Goal: Task Accomplishment & Management: Complete application form

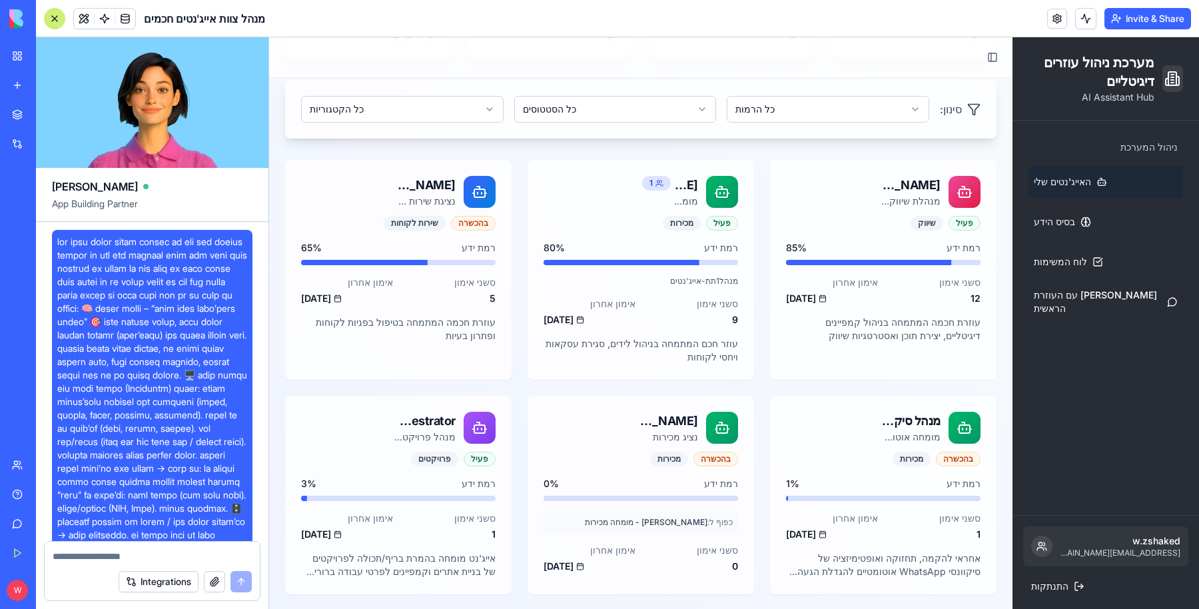
scroll to position [6049, 0]
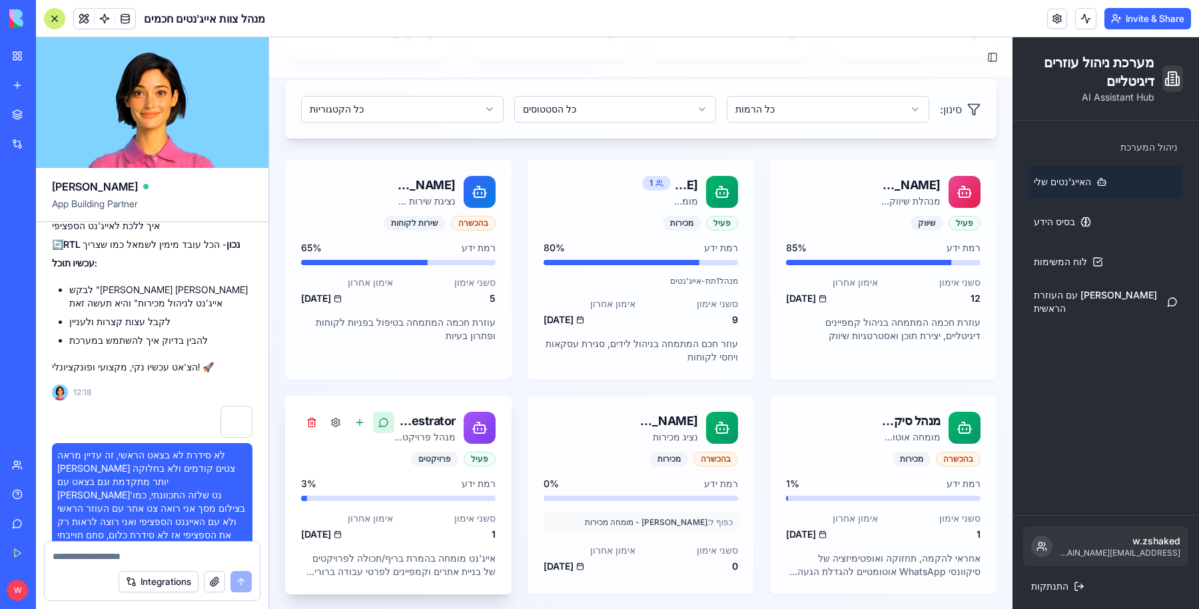
click at [379, 420] on button at bounding box center [383, 422] width 21 height 21
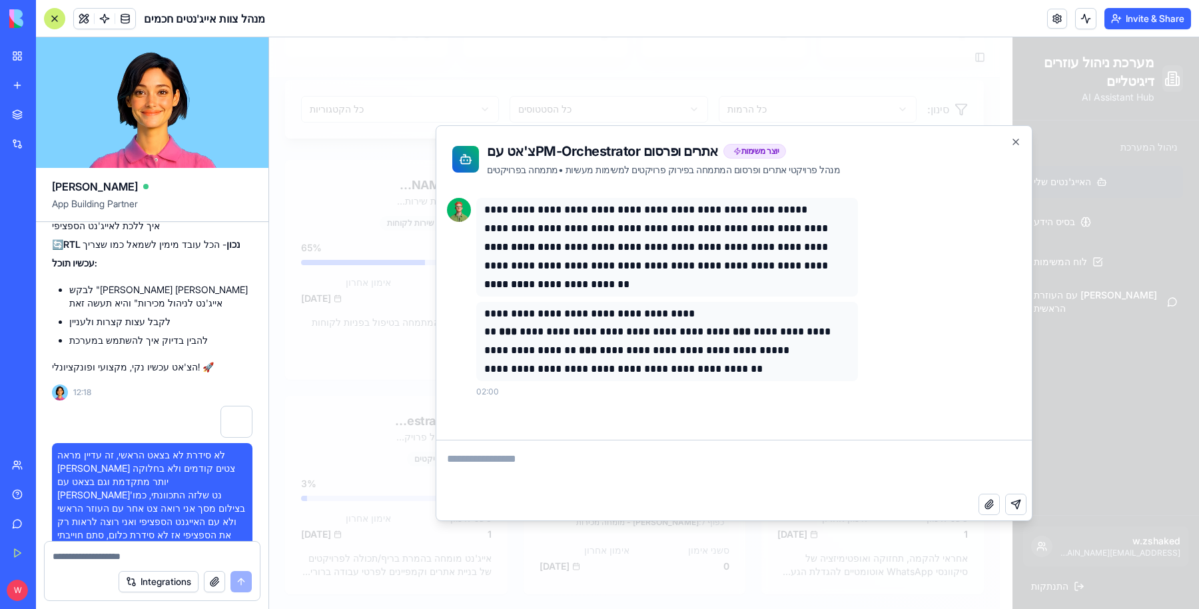
click at [96, 561] on textarea at bounding box center [152, 556] width 199 height 13
type textarea "*******"
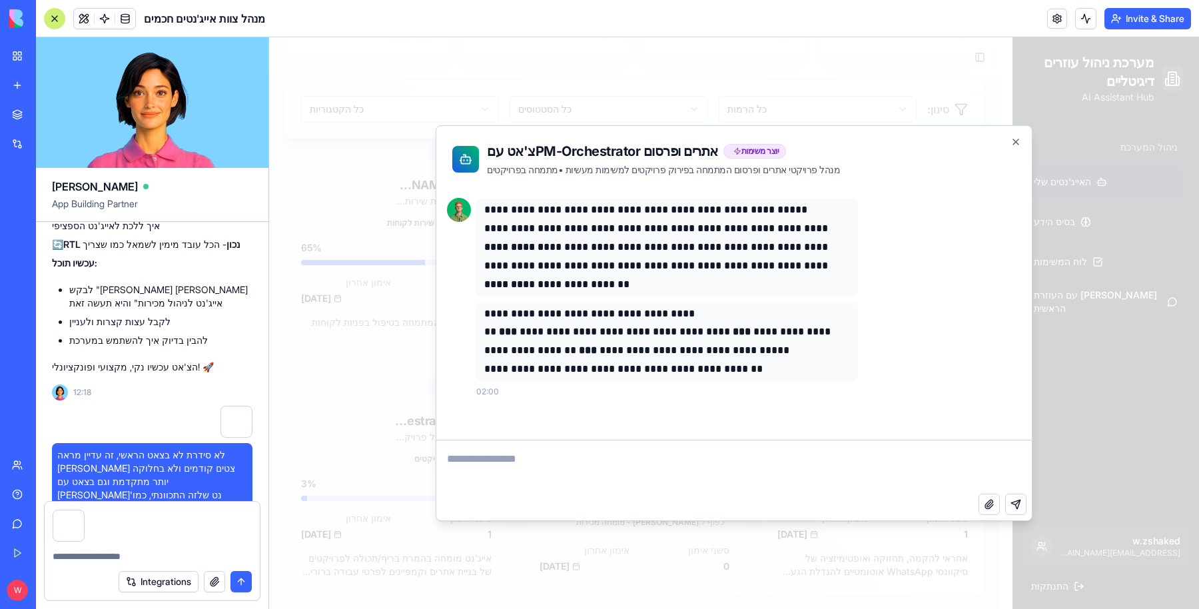
scroll to position [6136, 0]
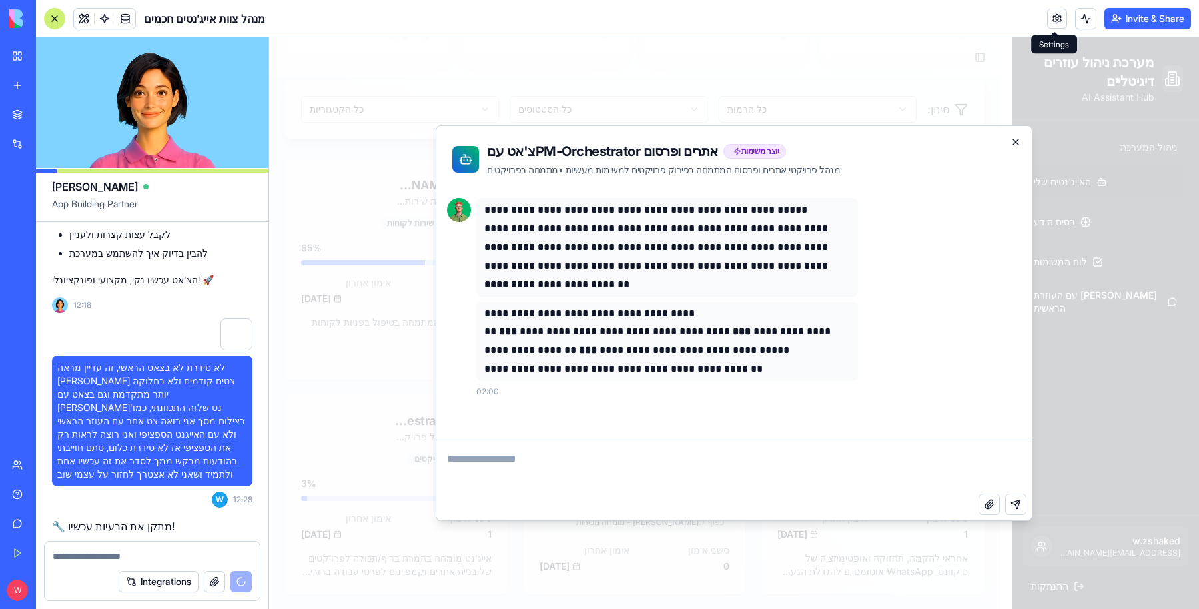
click at [1017, 139] on icon "button" at bounding box center [1016, 142] width 11 height 11
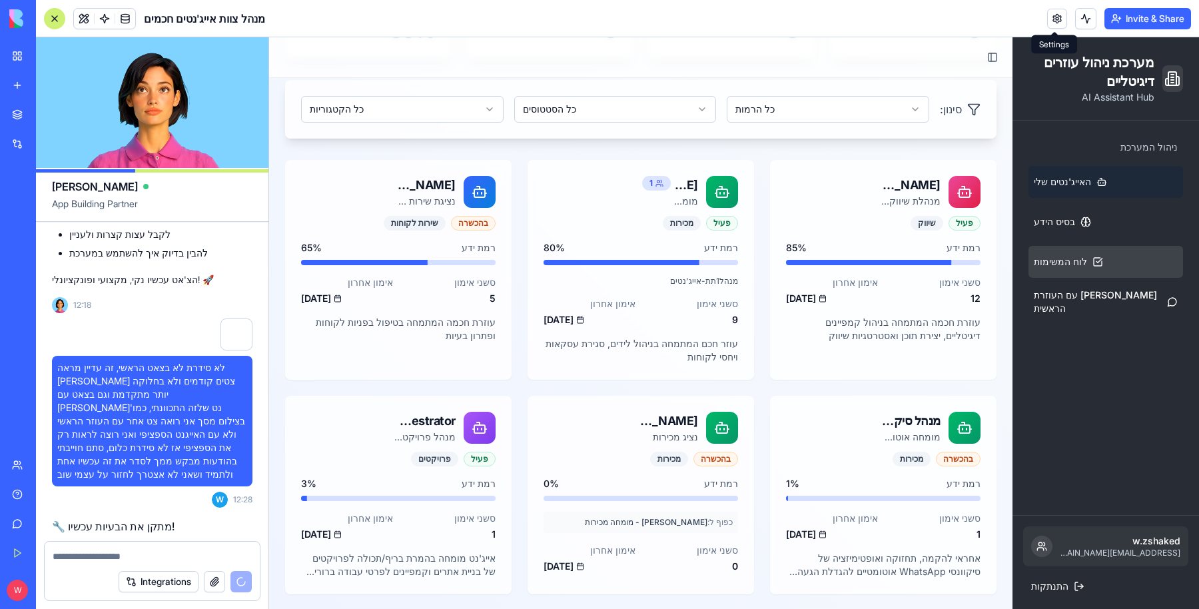
click at [1034, 260] on span "לוח המשימות" at bounding box center [1060, 261] width 53 height 13
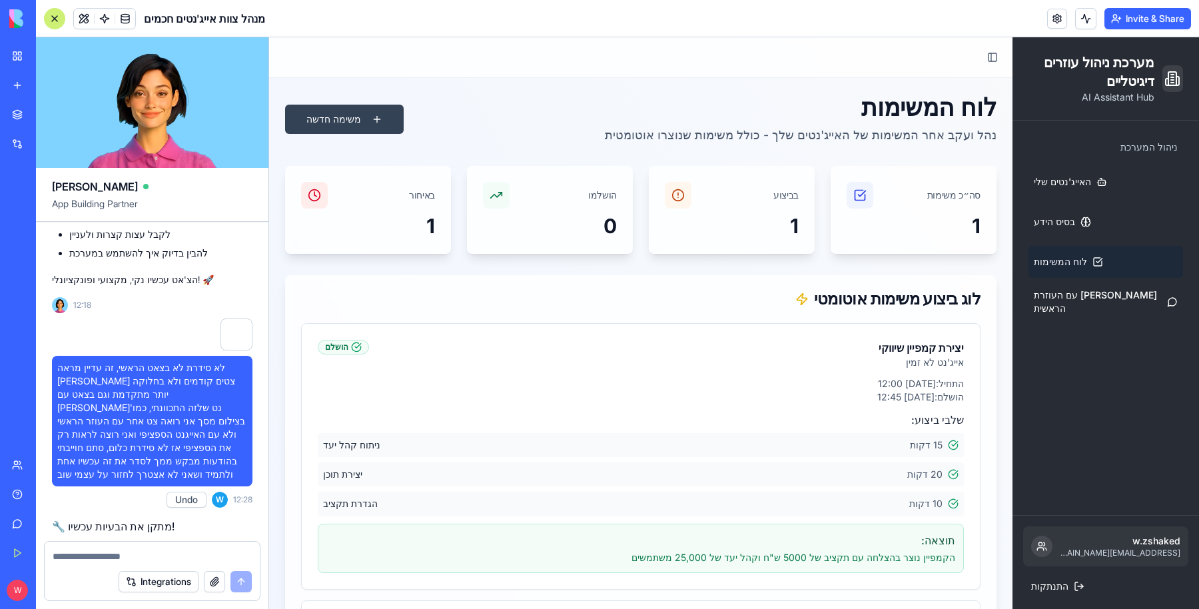
scroll to position [6708, 0]
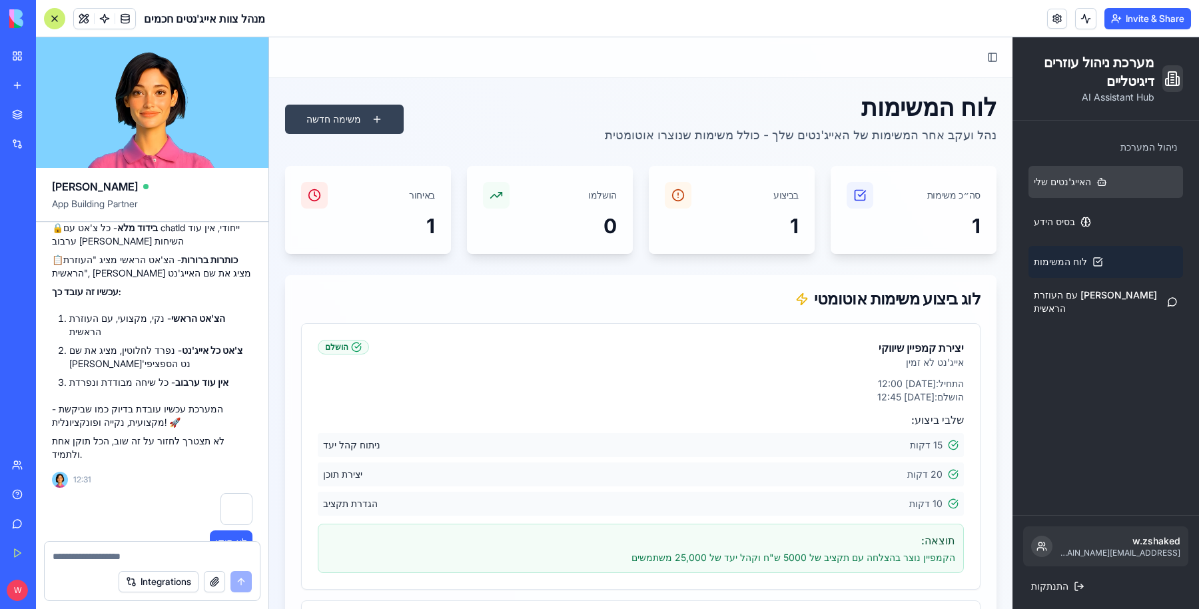
click at [1034, 185] on span "האייג'נטים שלי" at bounding box center [1062, 181] width 57 height 13
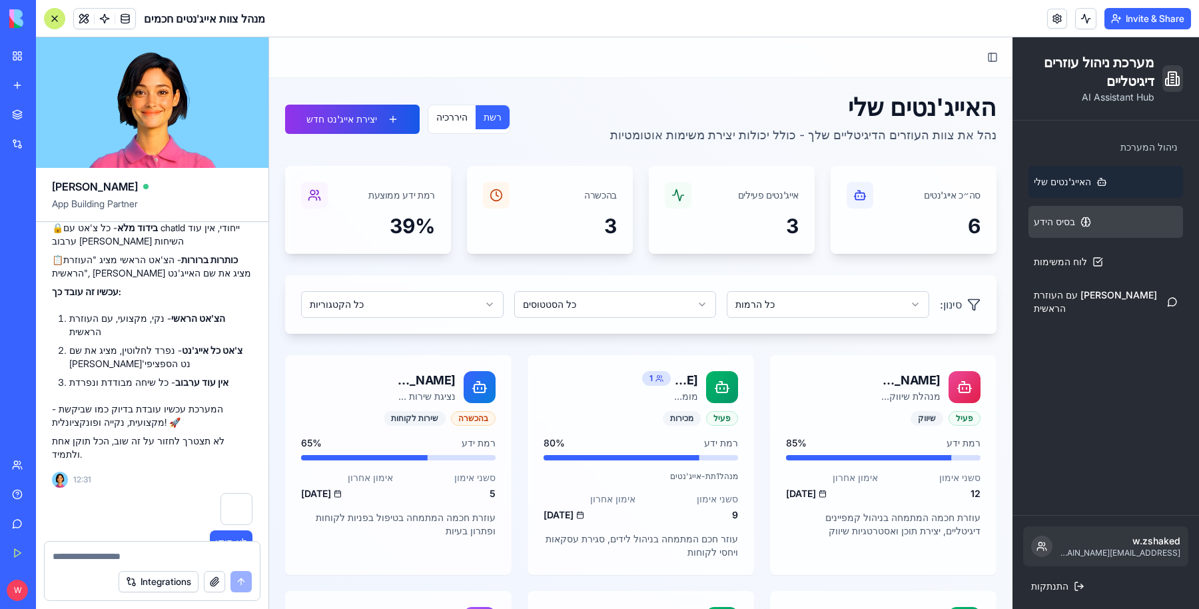
click at [1037, 221] on span "בסיס הידע" at bounding box center [1054, 221] width 41 height 13
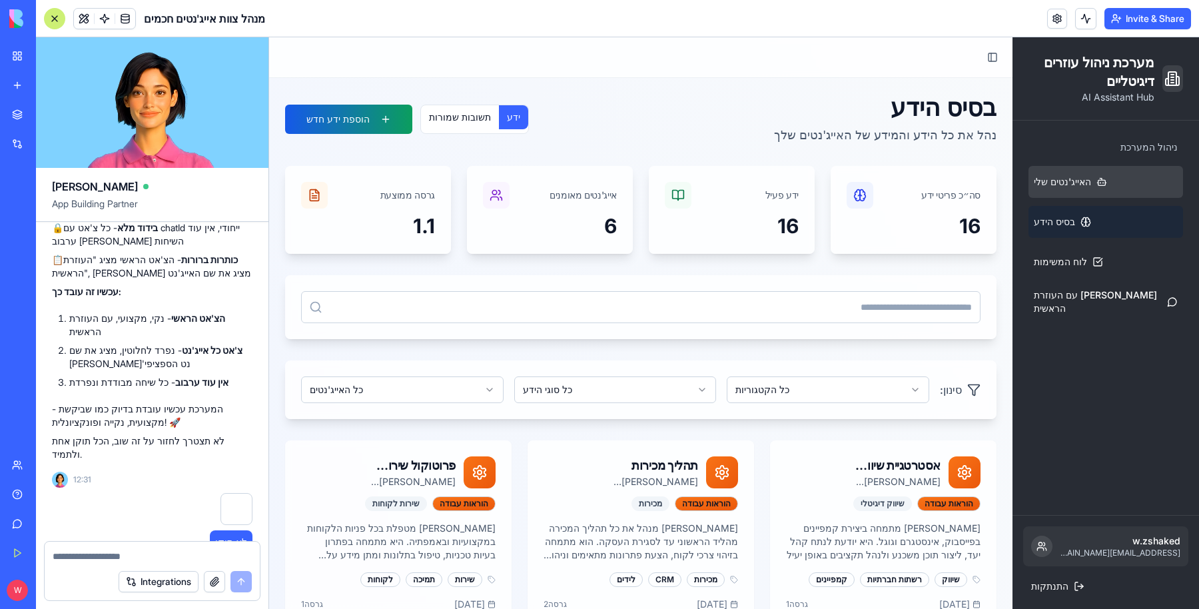
click at [1034, 183] on span "האייג'נטים שלי" at bounding box center [1062, 181] width 57 height 13
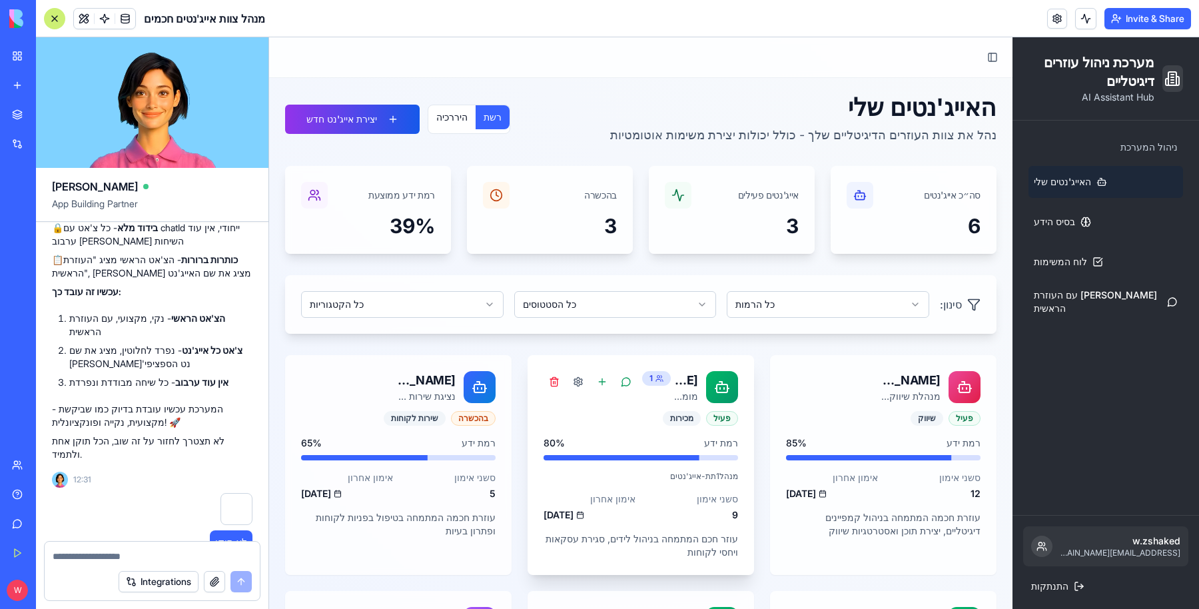
scroll to position [195, 0]
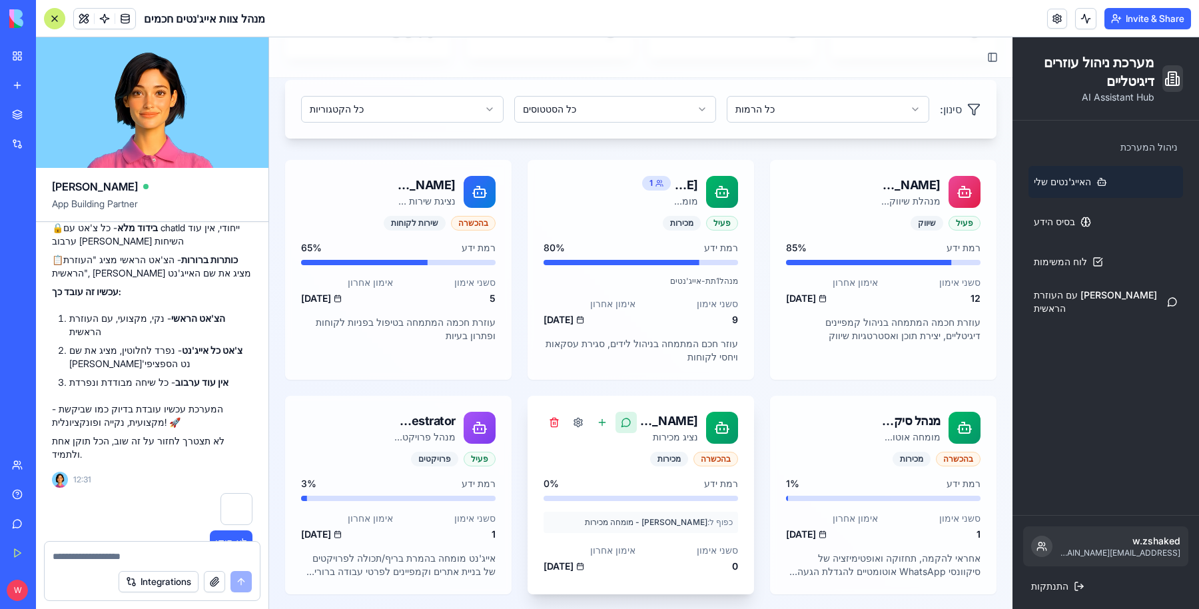
click at [620, 425] on button at bounding box center [626, 422] width 21 height 21
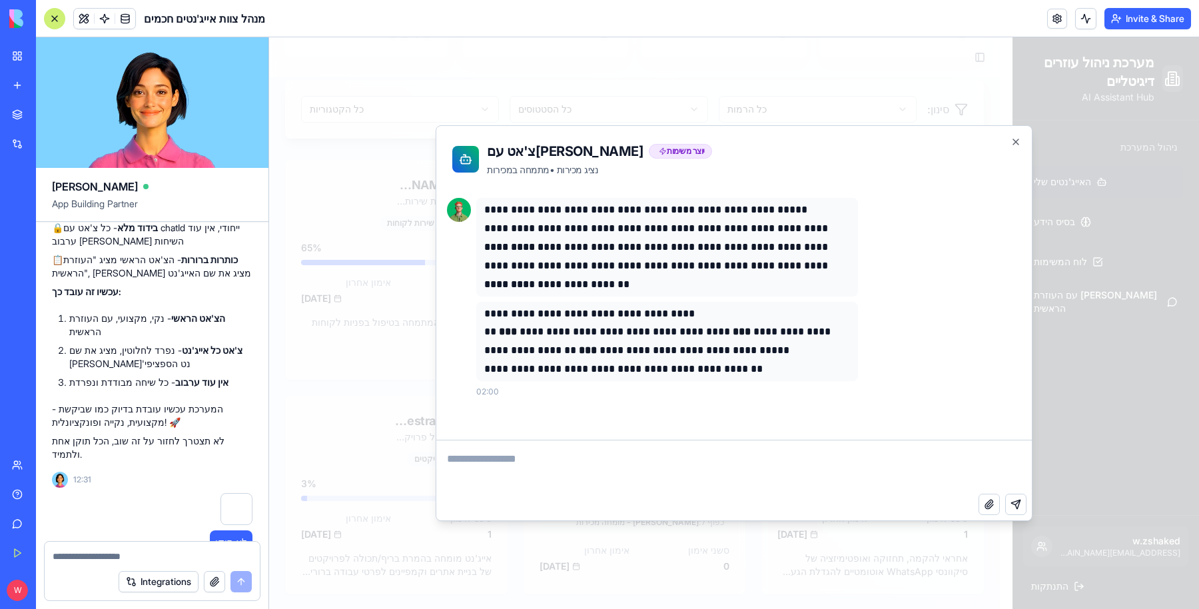
click at [117, 553] on textarea at bounding box center [153, 556] width 200 height 13
type textarea "**********"
click at [86, 553] on textarea "**********" at bounding box center [153, 556] width 200 height 13
paste textarea
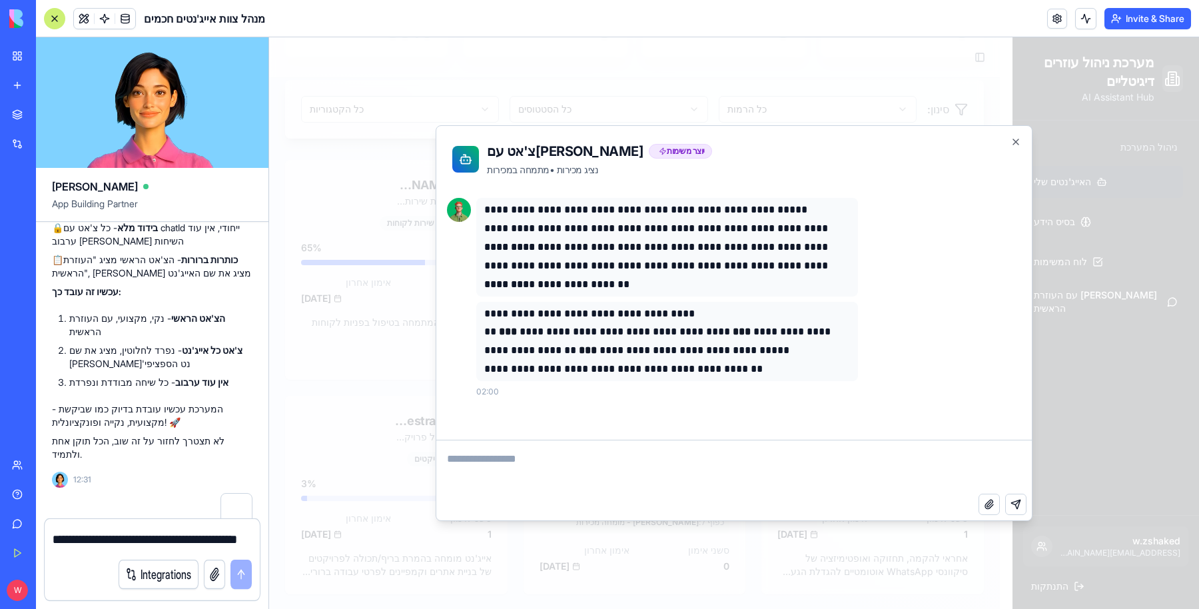
scroll to position [6809, 0]
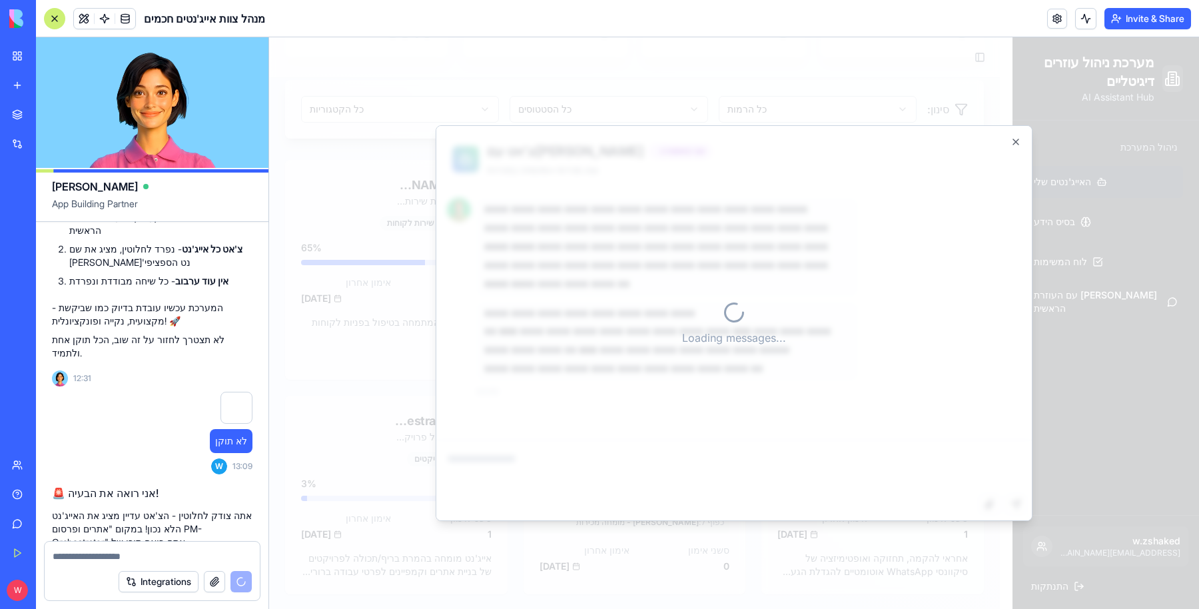
click at [982, 55] on div at bounding box center [734, 323] width 930 height 572
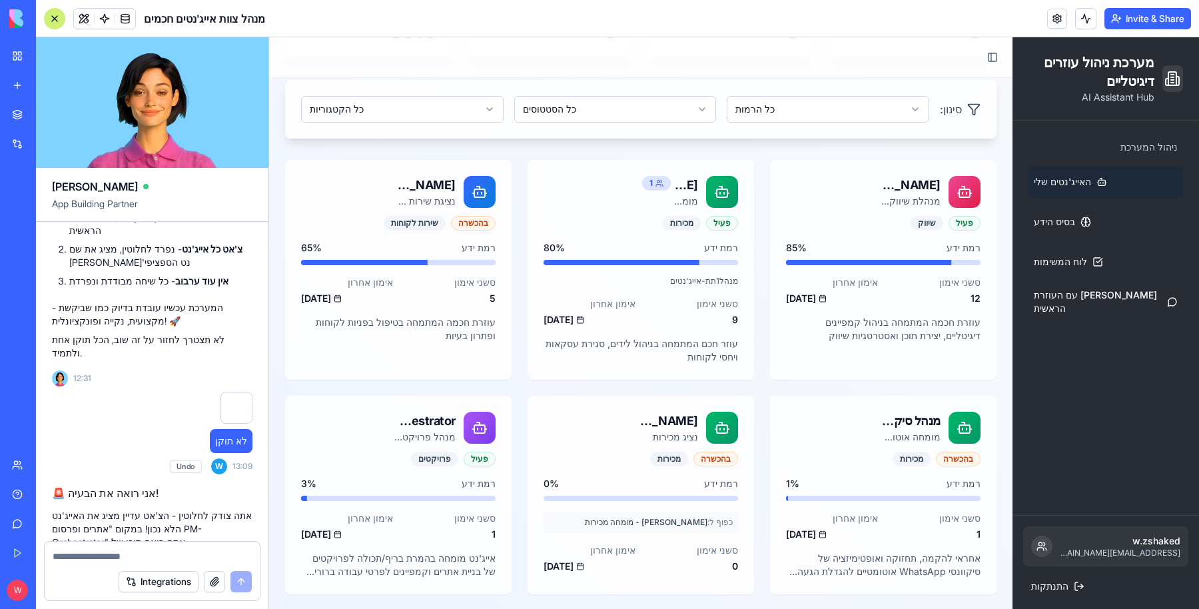
scroll to position [7358, 0]
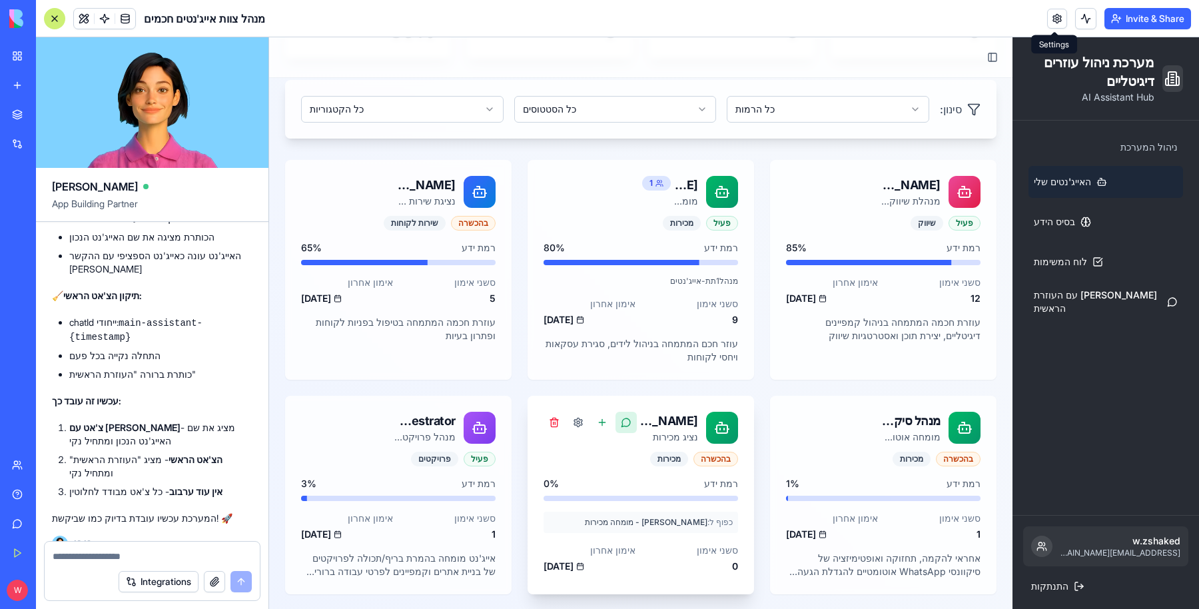
click at [618, 422] on button at bounding box center [626, 422] width 21 height 21
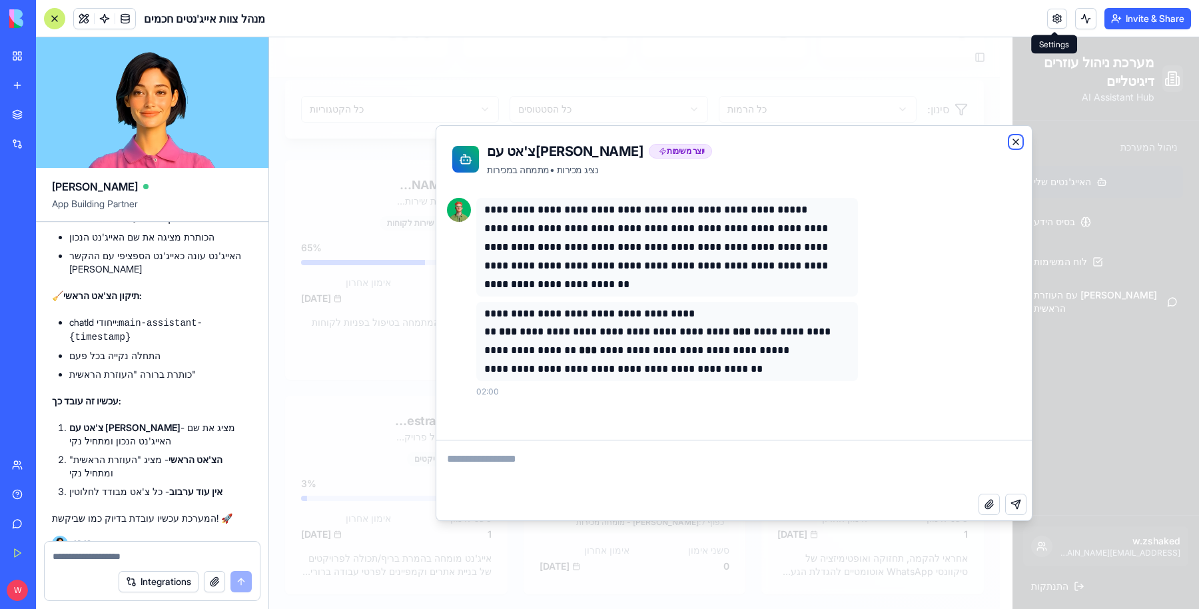
click at [1017, 141] on icon "button" at bounding box center [1015, 141] width 5 height 5
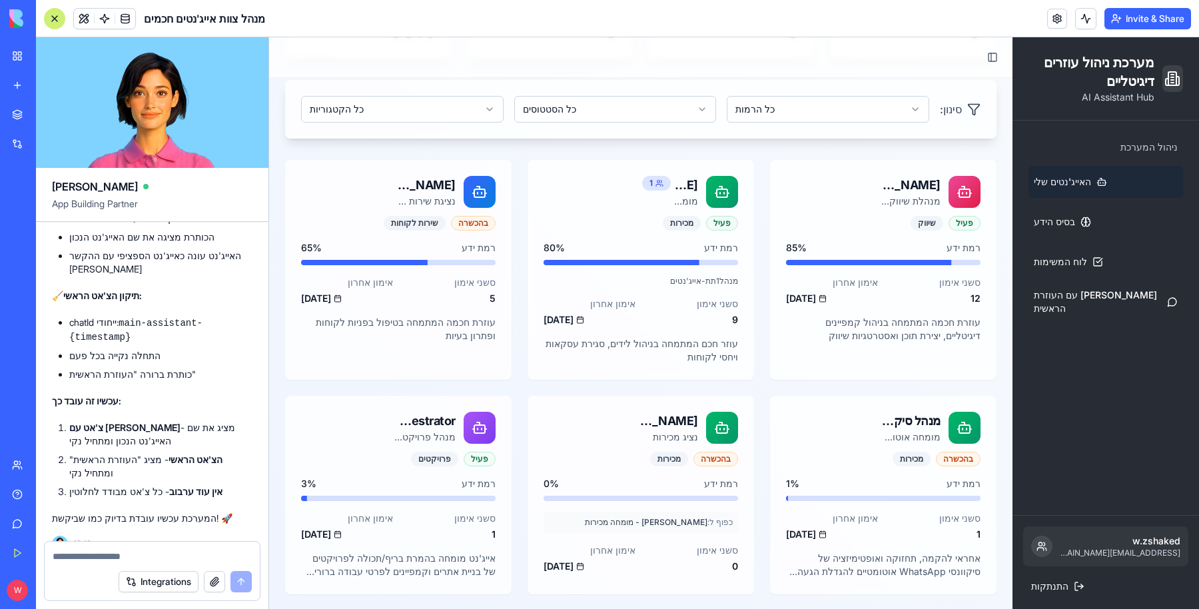
click at [189, 557] on textarea at bounding box center [153, 556] width 200 height 13
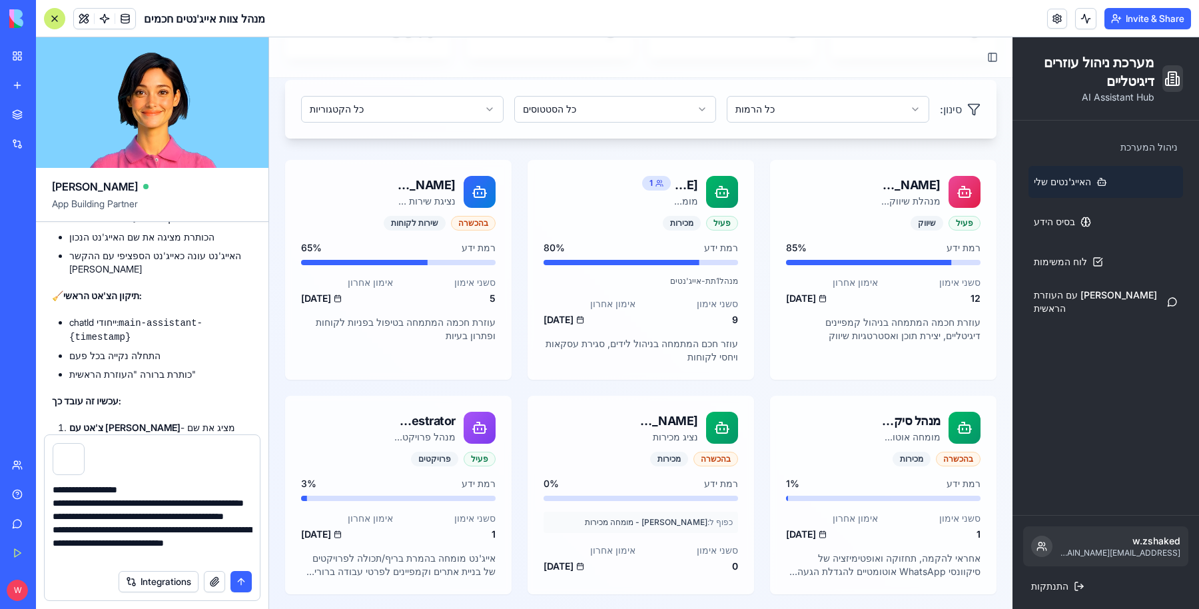
type textarea "**********"
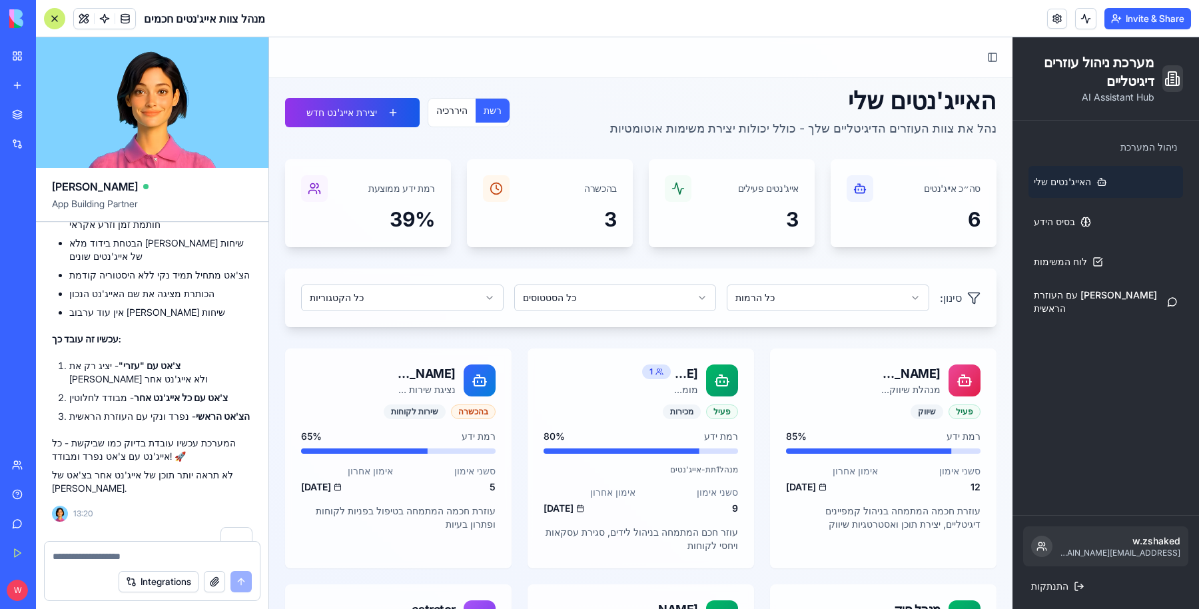
scroll to position [0, 0]
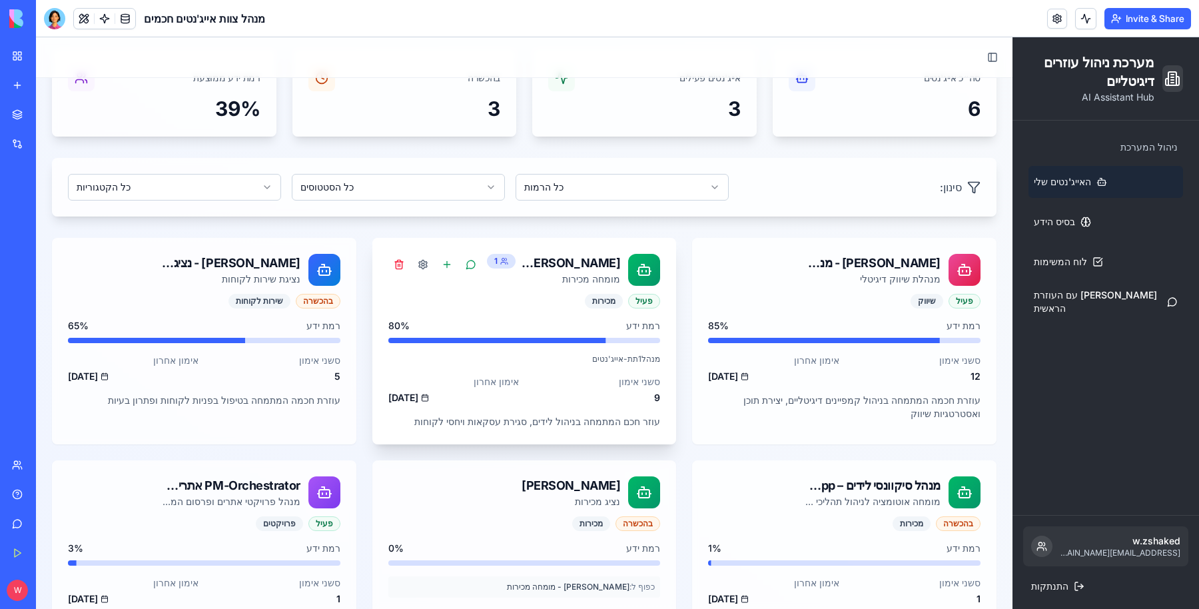
scroll to position [182, 0]
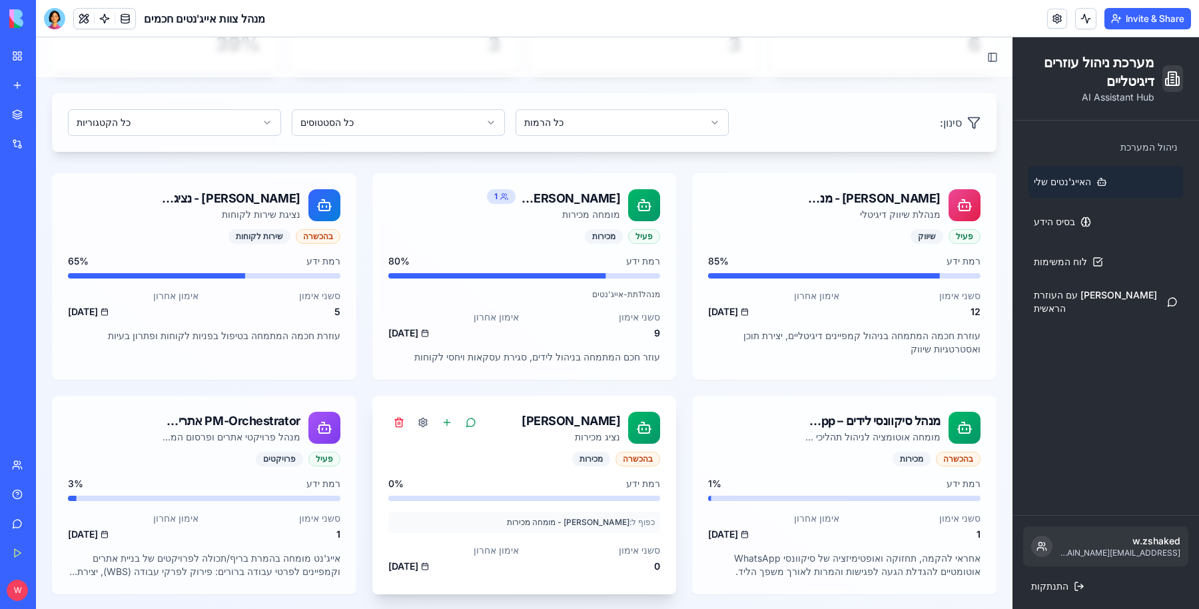
click at [512, 416] on div "[PERSON_NAME]" at bounding box center [551, 421] width 139 height 19
click at [589, 420] on div "שחר" at bounding box center [551, 421] width 139 height 19
click at [87, 19] on button at bounding box center [84, 19] width 20 height 20
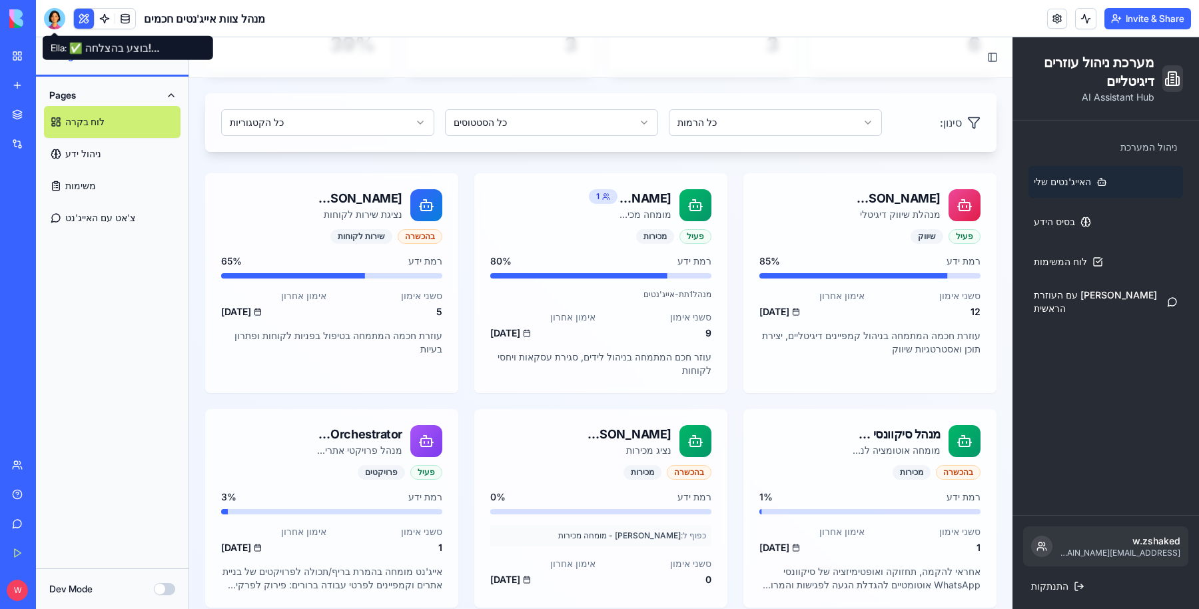
click at [55, 19] on div at bounding box center [54, 18] width 21 height 21
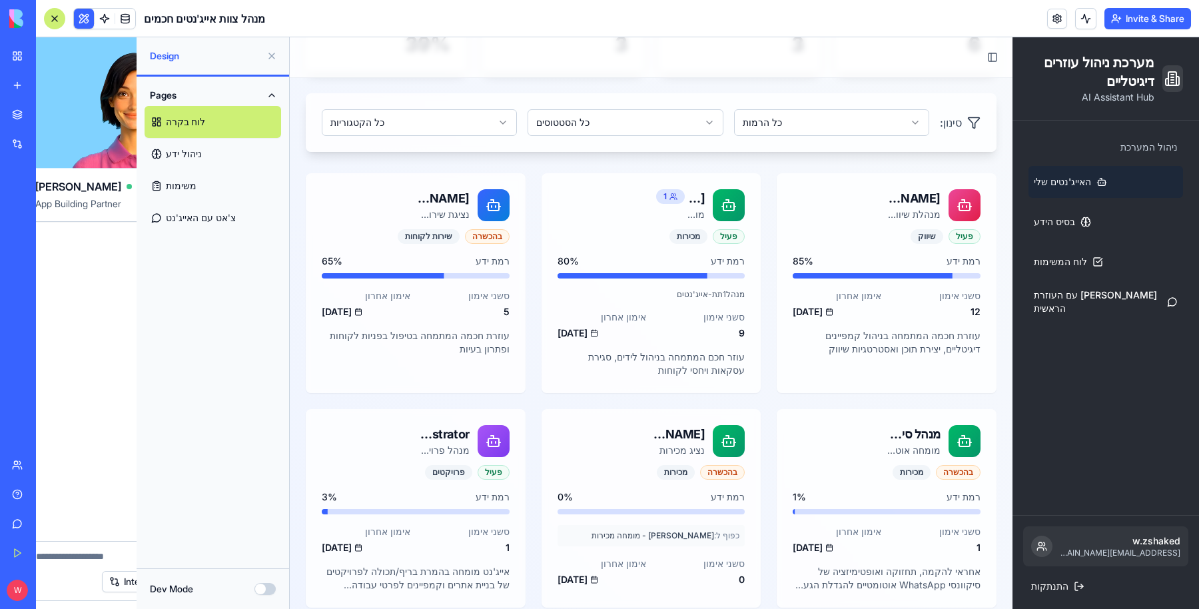
scroll to position [0, 0]
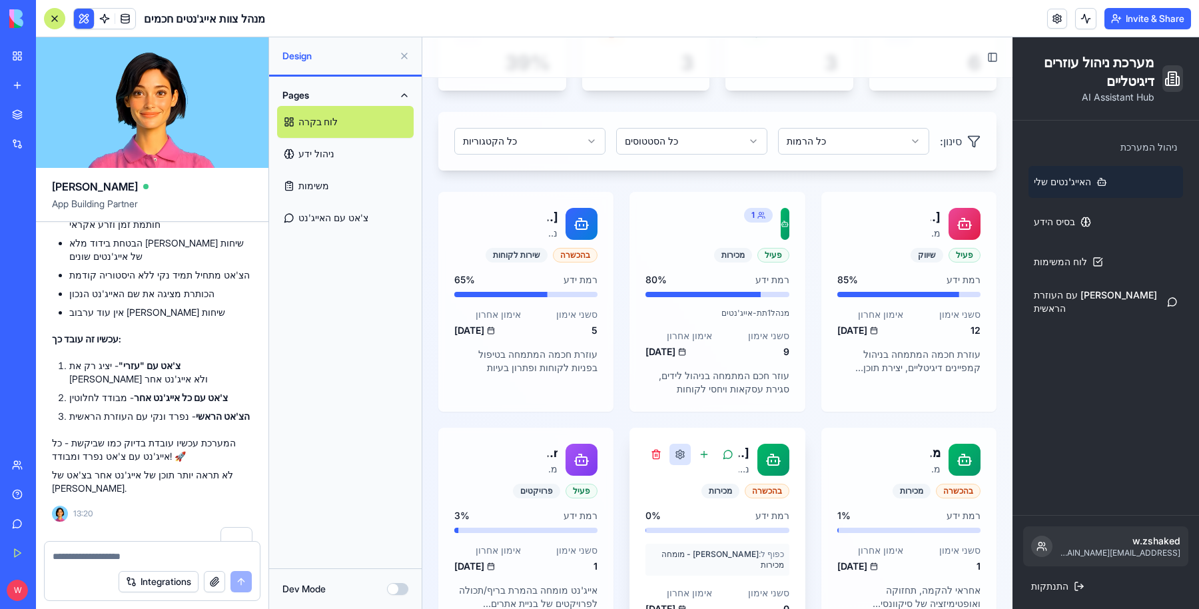
click at [671, 464] on button at bounding box center [680, 454] width 21 height 21
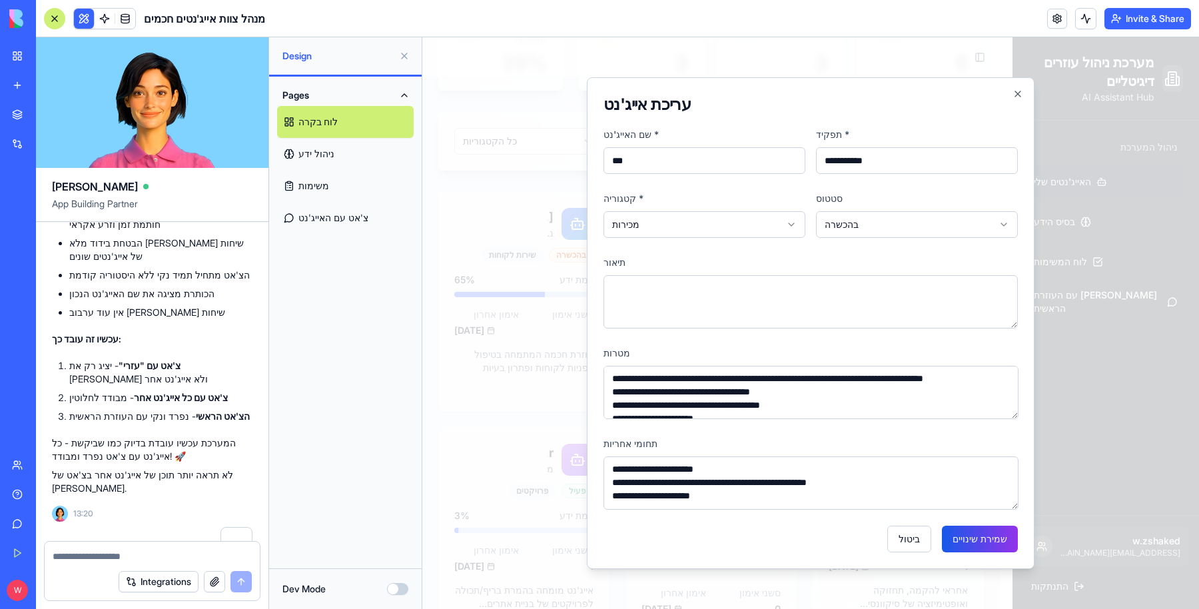
scroll to position [25, 0]
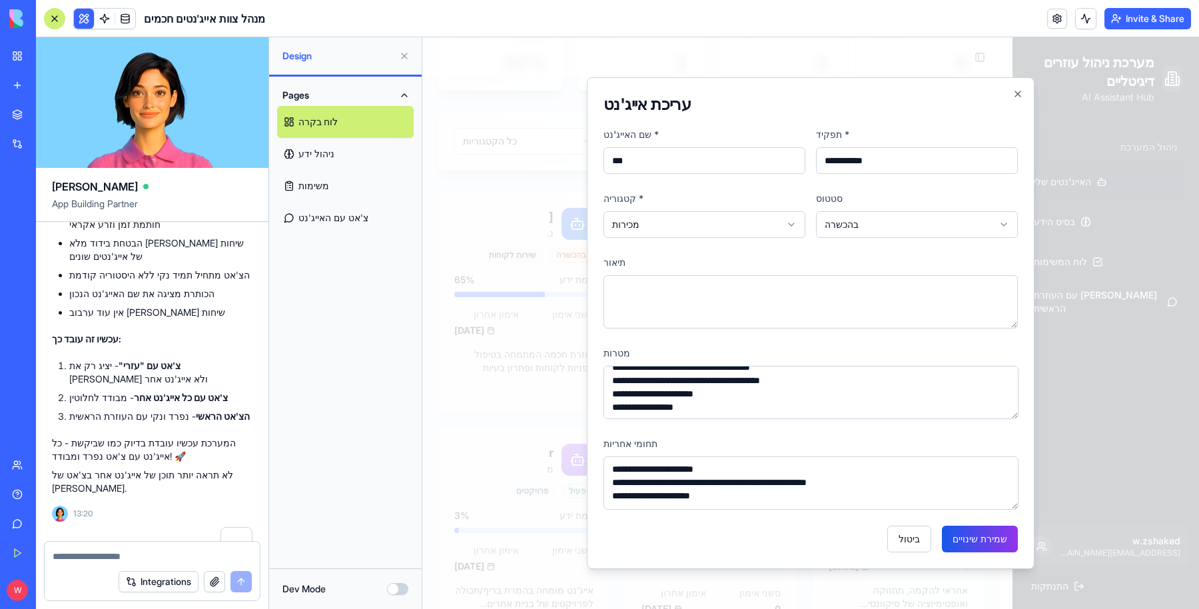
click at [494, 297] on div at bounding box center [810, 323] width 777 height 572
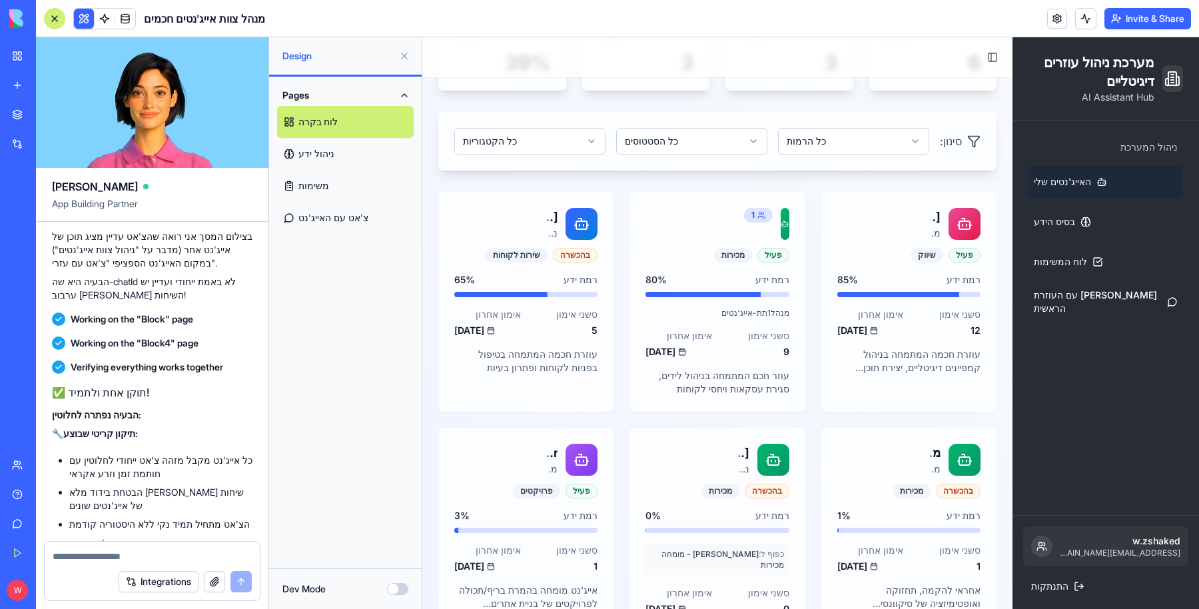
scroll to position [7815, 0]
click at [726, 455] on button at bounding box center [727, 454] width 21 height 21
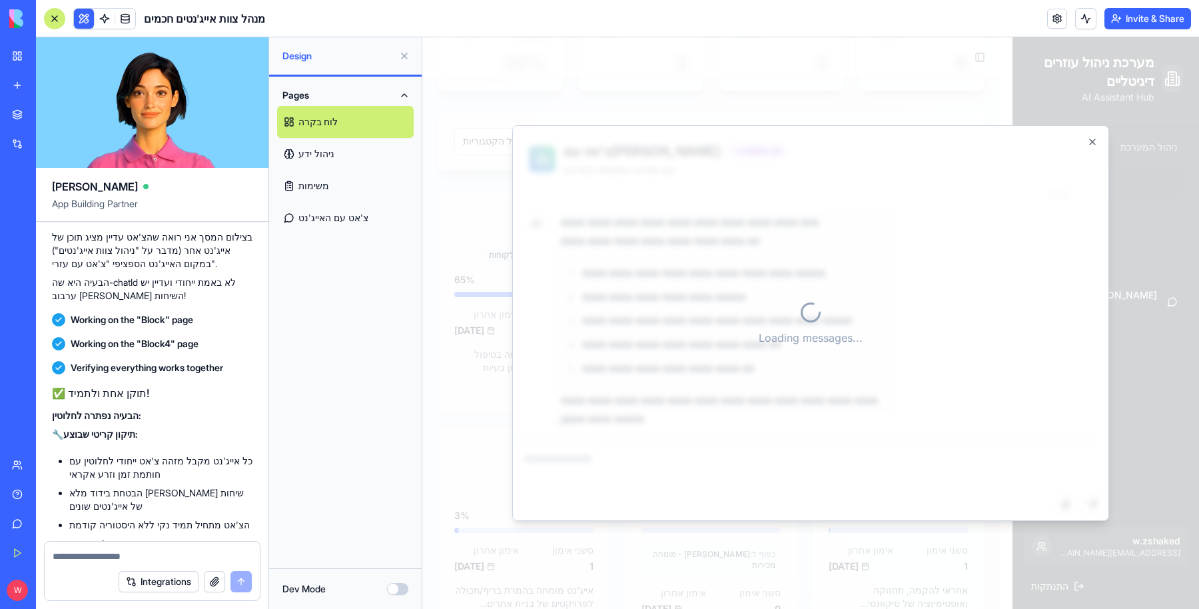
scroll to position [248, 0]
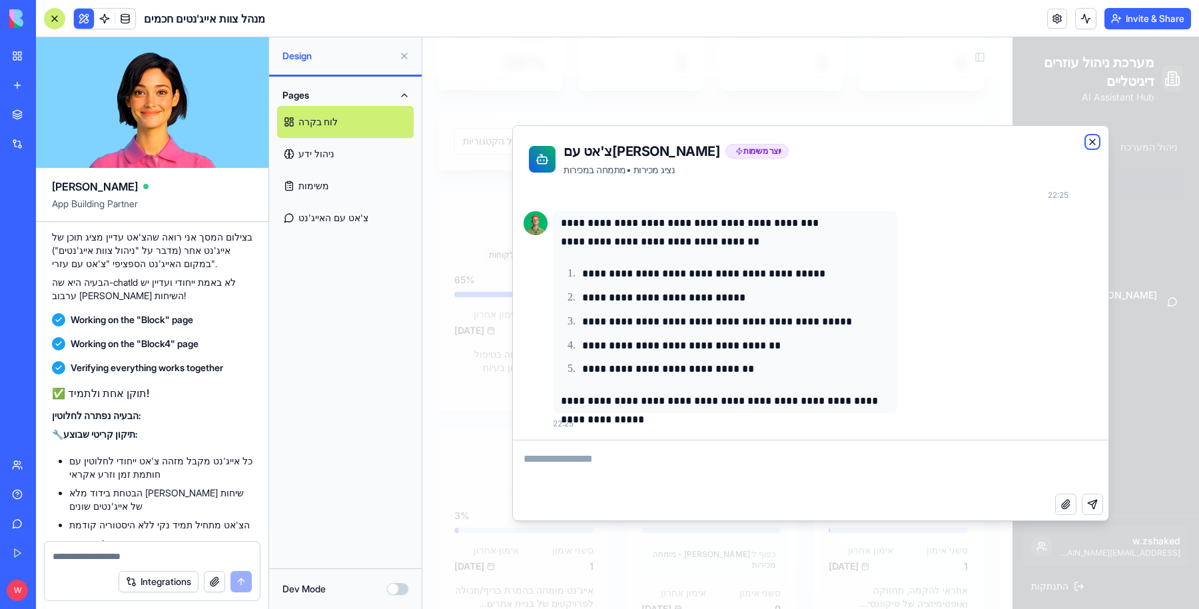
click at [1094, 140] on icon "button" at bounding box center [1092, 141] width 5 height 5
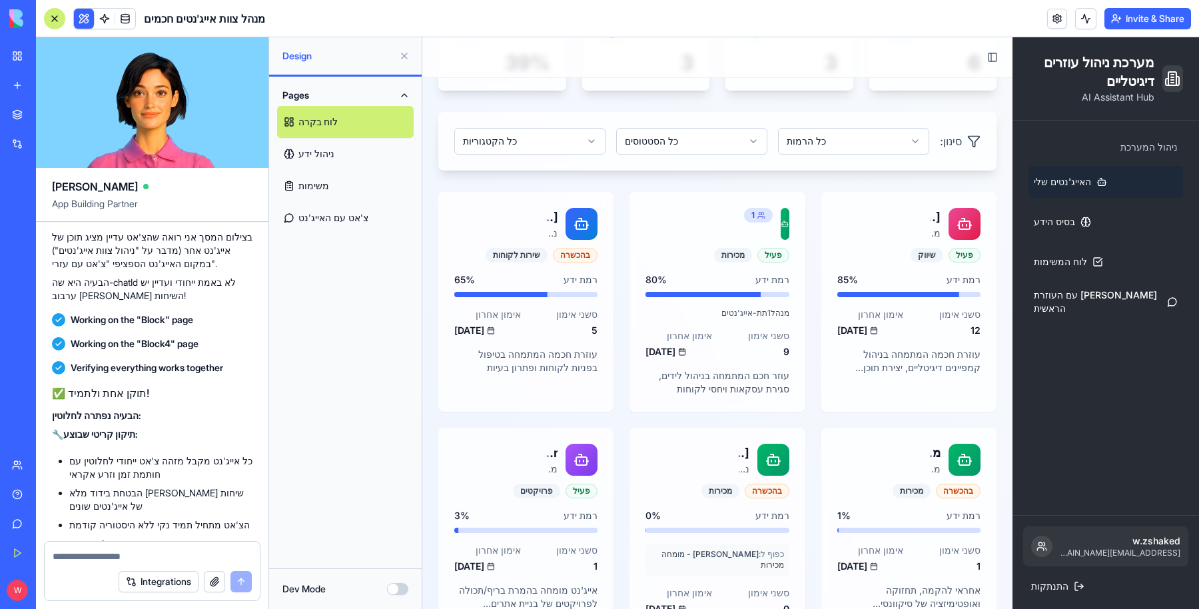
click at [91, 552] on textarea at bounding box center [152, 556] width 199 height 13
type textarea "**********"
paste textarea
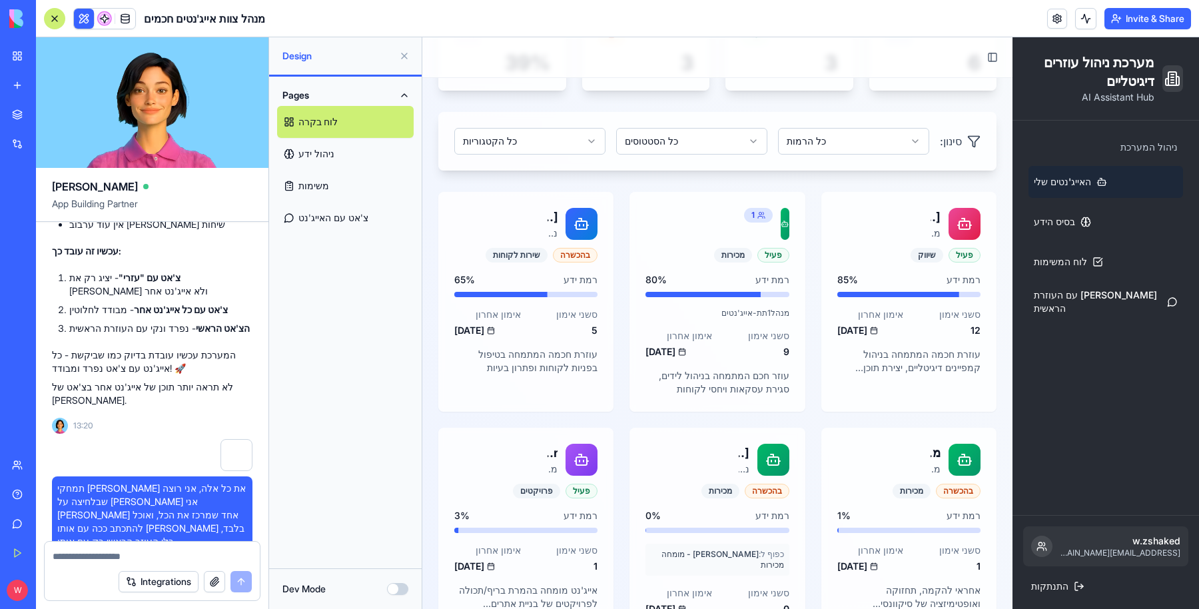
scroll to position [8755, 0]
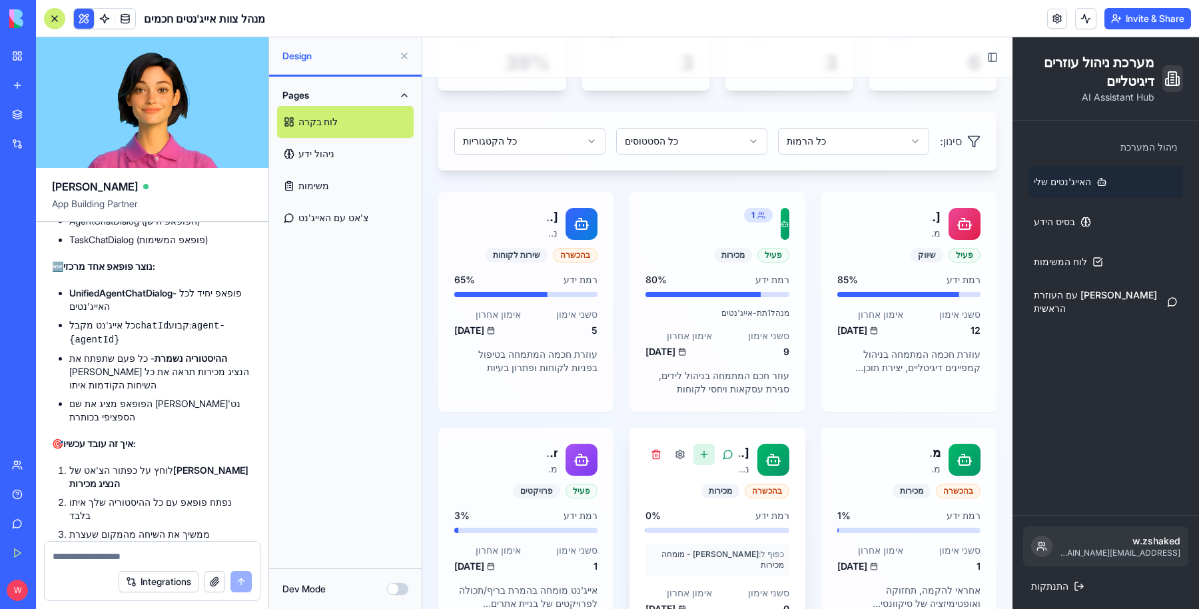
click at [705, 459] on button at bounding box center [703, 454] width 21 height 21
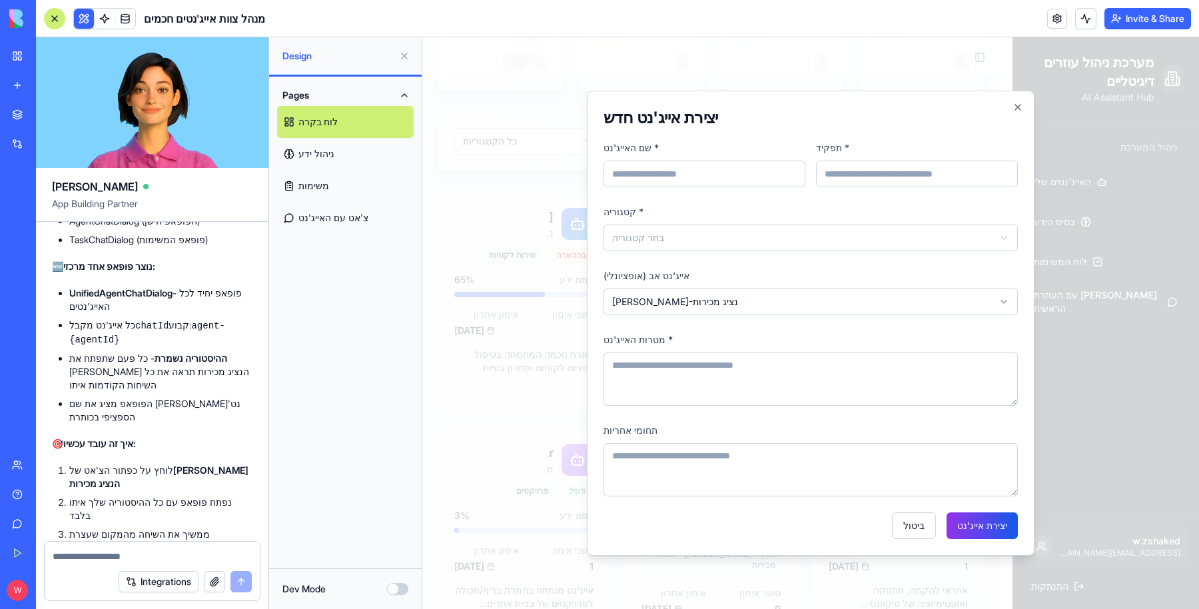
click at [1023, 99] on div "**********" at bounding box center [811, 323] width 448 height 465
click at [1017, 106] on icon "button" at bounding box center [1017, 107] width 5 height 5
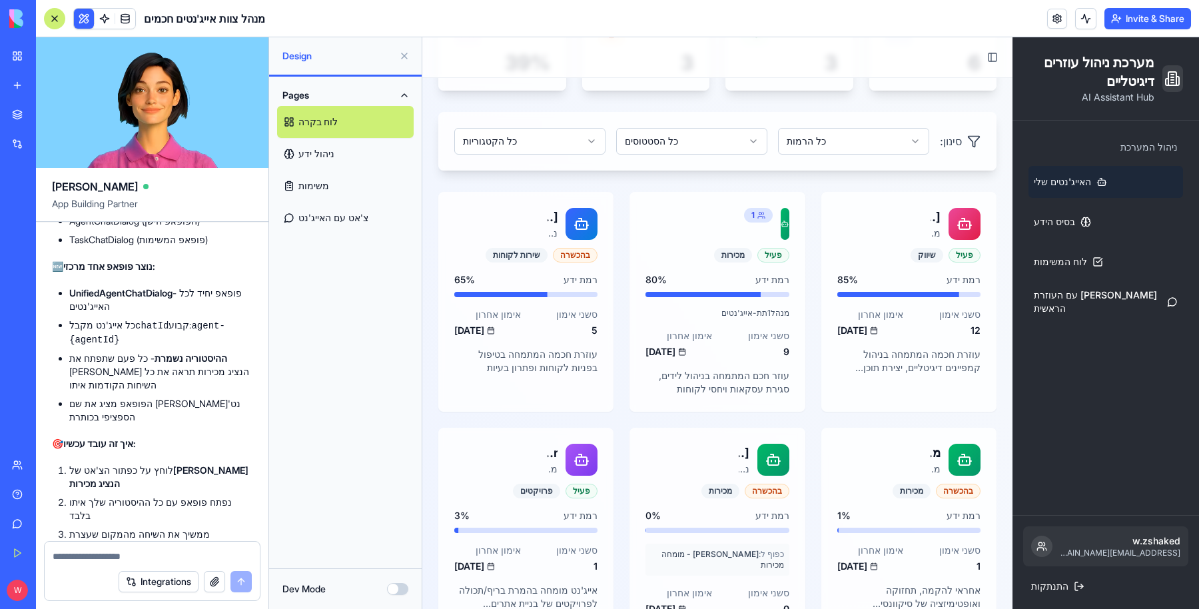
click at [1065, 185] on span "האייג'נטים שלי" at bounding box center [1062, 181] width 57 height 13
click at [1079, 229] on link "בסיס הידע" at bounding box center [1106, 222] width 155 height 32
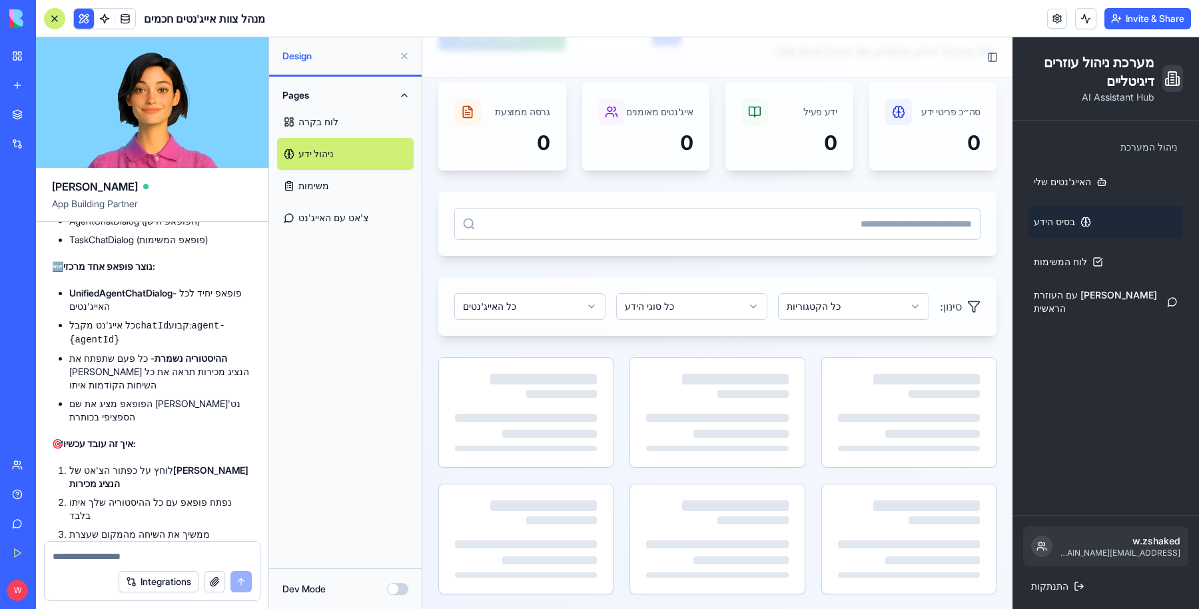
scroll to position [182, 0]
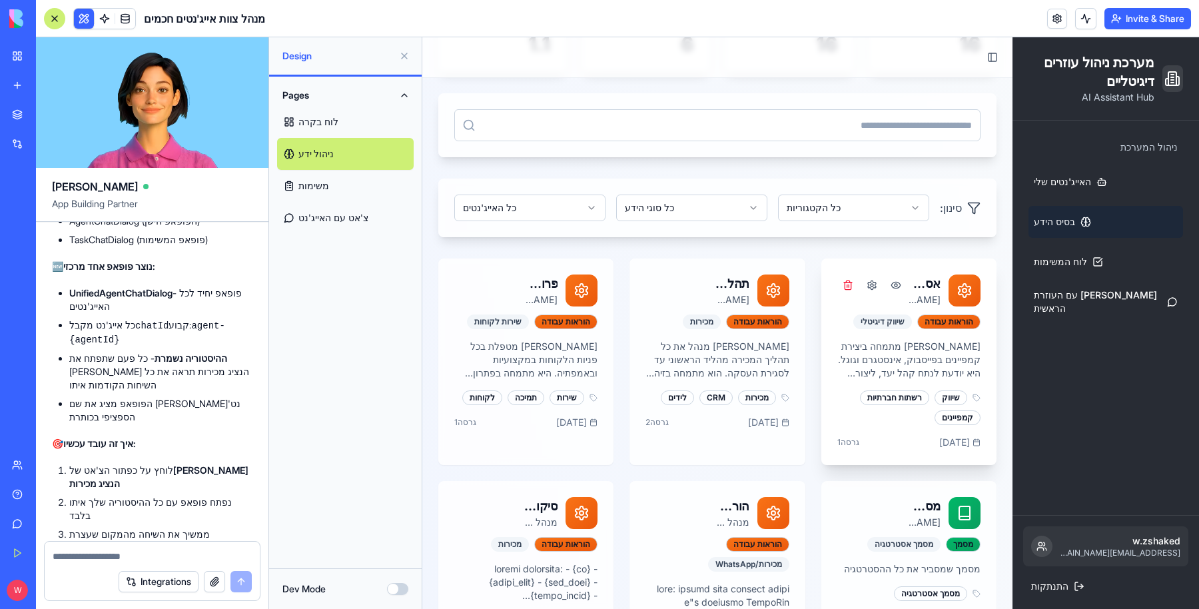
click at [897, 345] on p "מיה מתמחה ביצירת קמפיינים בפייסבוק, אינסטגרם וגוגל. היא יודעת לנתח קהל יעד, ליצ…" at bounding box center [908, 360] width 143 height 40
click at [1049, 264] on span "לוח המשימות" at bounding box center [1060, 261] width 53 height 13
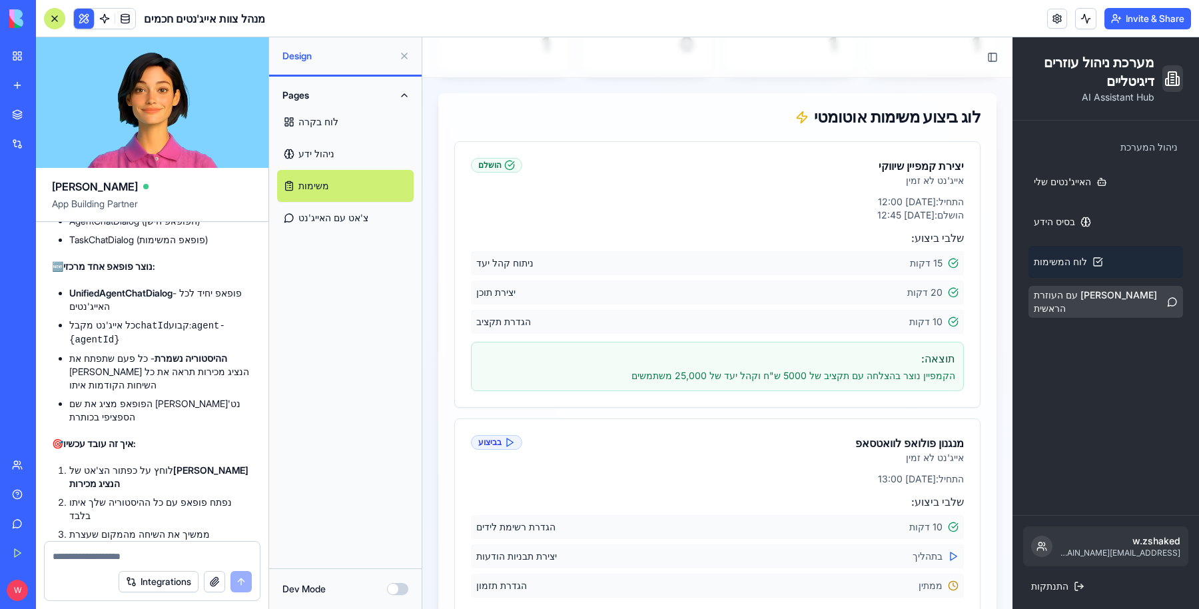
click at [1055, 307] on span "צ'אט עם העוזרת הראשית" at bounding box center [1098, 301] width 128 height 27
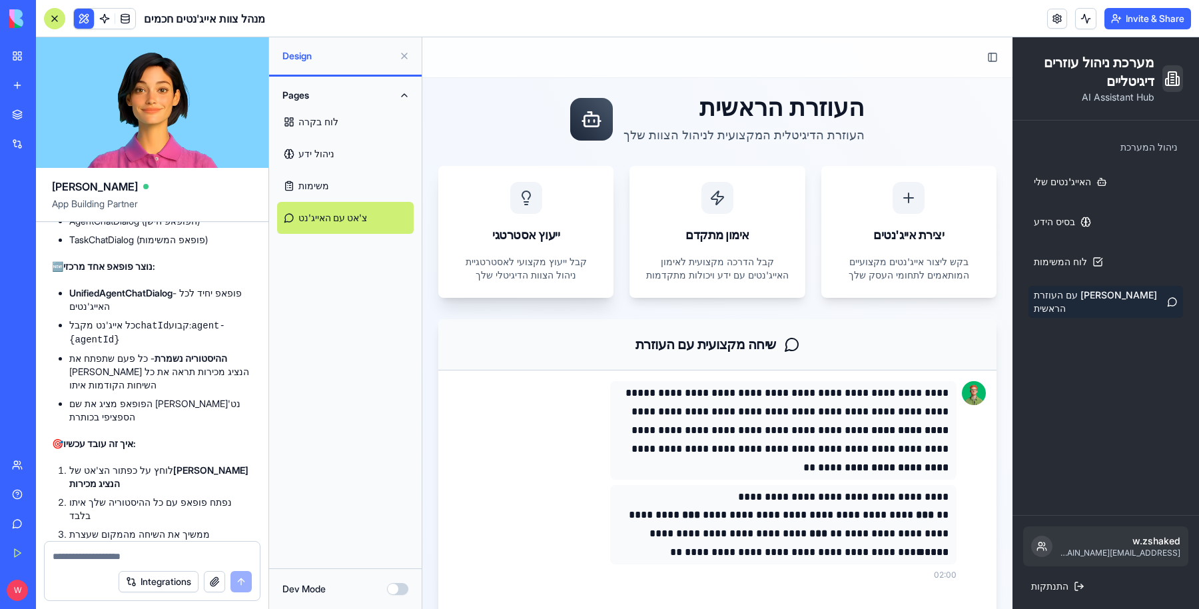
click at [573, 213] on div "ייעוץ אסטרטגי" at bounding box center [525, 210] width 175 height 89
drag, startPoint x: 556, startPoint y: 300, endPoint x: 611, endPoint y: 305, distance: 55.5
click at [556, 302] on div "**********" at bounding box center [717, 522] width 558 height 857
click at [837, 236] on div "יצירת אייג'נטים" at bounding box center [908, 235] width 143 height 19
click at [1047, 181] on span "האייג'נטים שלי" at bounding box center [1062, 181] width 57 height 13
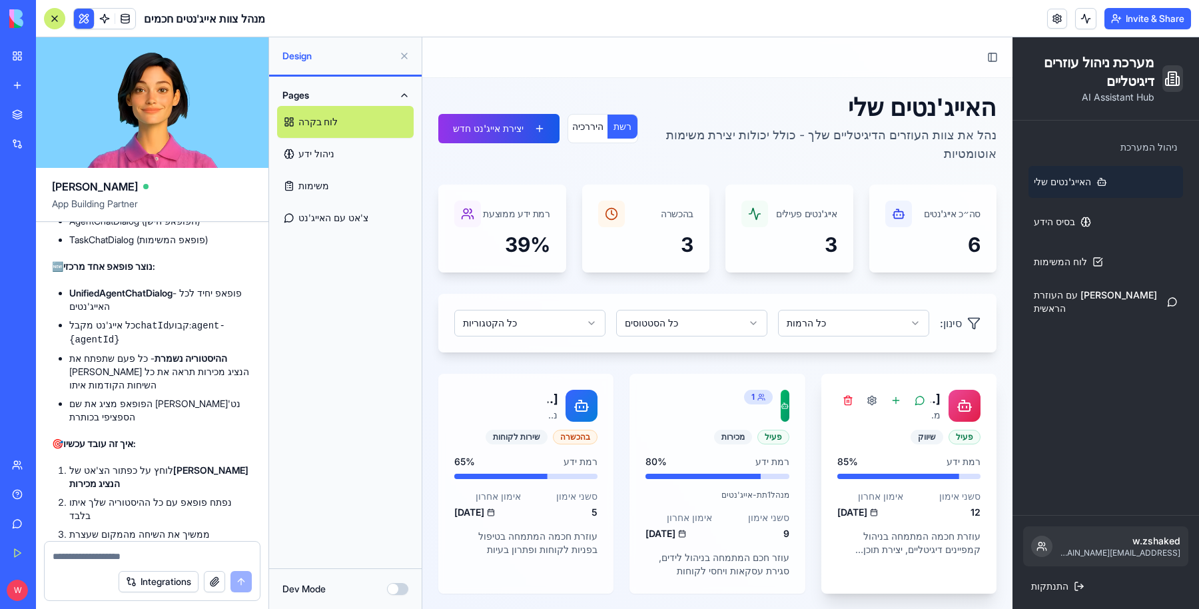
click at [949, 398] on div at bounding box center [965, 406] width 32 height 32
click at [957, 398] on icon at bounding box center [965, 406] width 16 height 16
click at [884, 468] on div "רמת ידע 85 %" at bounding box center [908, 467] width 143 height 24
click at [915, 516] on p "12" at bounding box center [947, 512] width 67 height 13
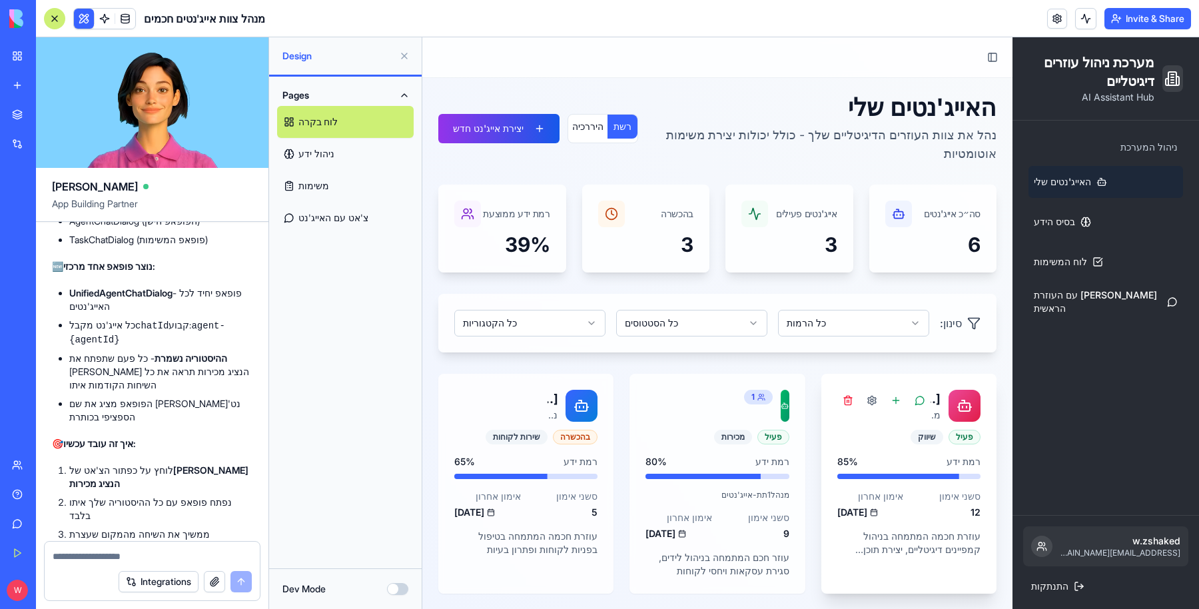
drag, startPoint x: 916, startPoint y: 532, endPoint x: 927, endPoint y: 552, distance: 23.0
click at [916, 536] on p "עוזרת חכמה המתמחה בניהול קמפיינים דיגיטליים, יצירת תוכן ואסטרטגיות שיווק" at bounding box center [908, 543] width 143 height 27
click at [927, 553] on p "עוזרת חכמה המתמחה בניהול קמפיינים דיגיטליים, יצירת תוכן ואסטרטגיות שיווק" at bounding box center [908, 543] width 143 height 27
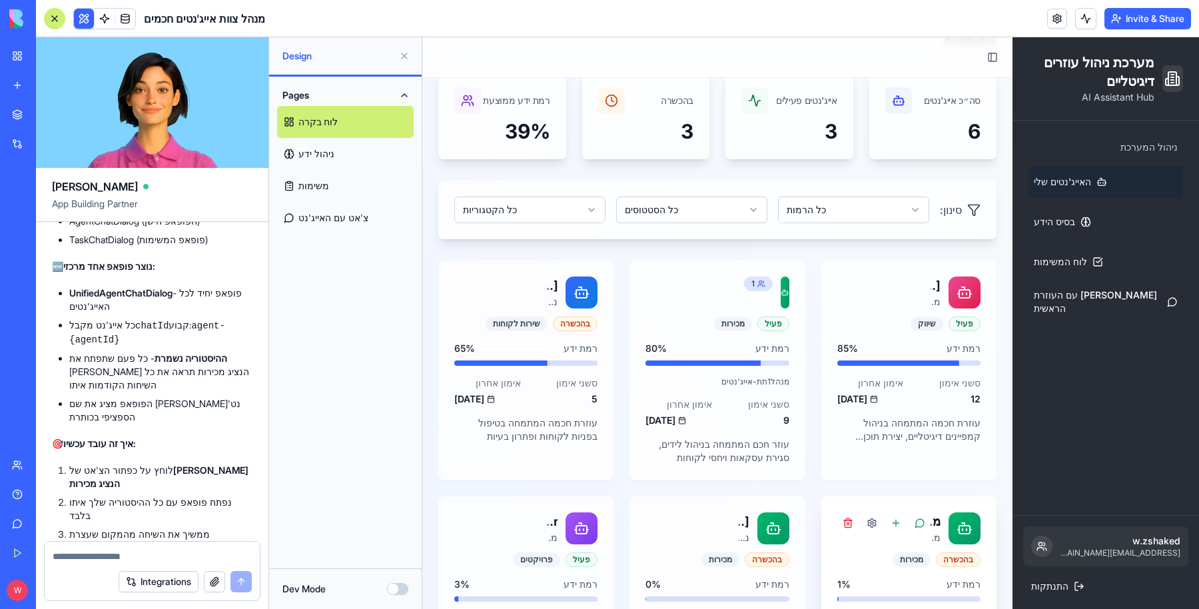
scroll to position [214, 0]
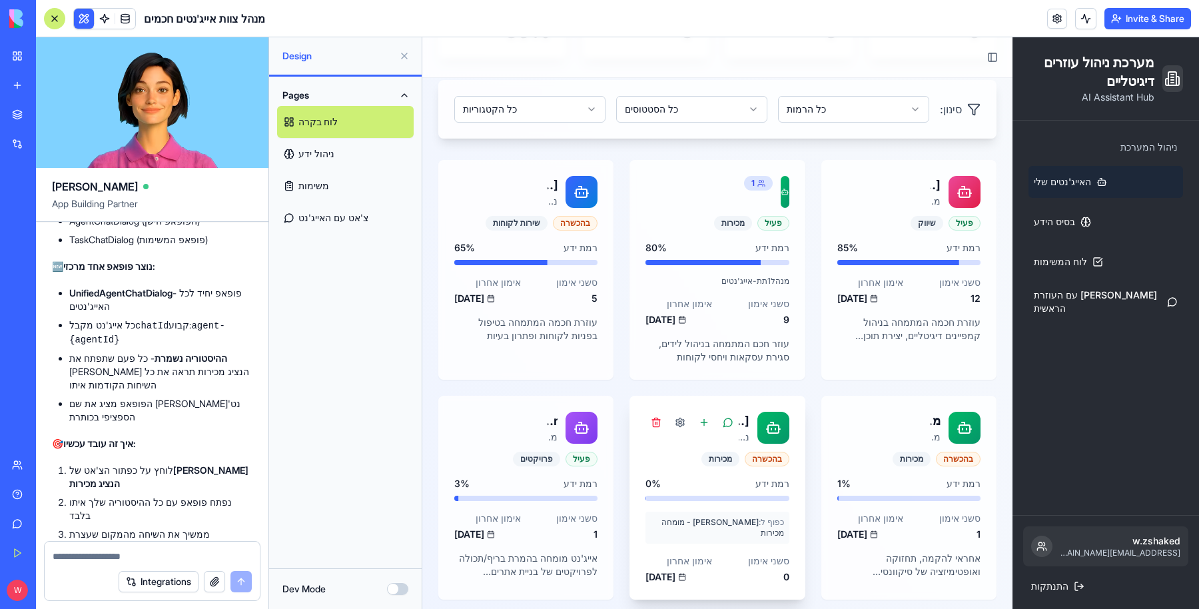
click at [699, 481] on div "רמת ידע 0 %" at bounding box center [717, 483] width 143 height 13
click at [719, 459] on div "מכירות" at bounding box center [720, 459] width 38 height 15
click at [674, 419] on button at bounding box center [680, 422] width 21 height 21
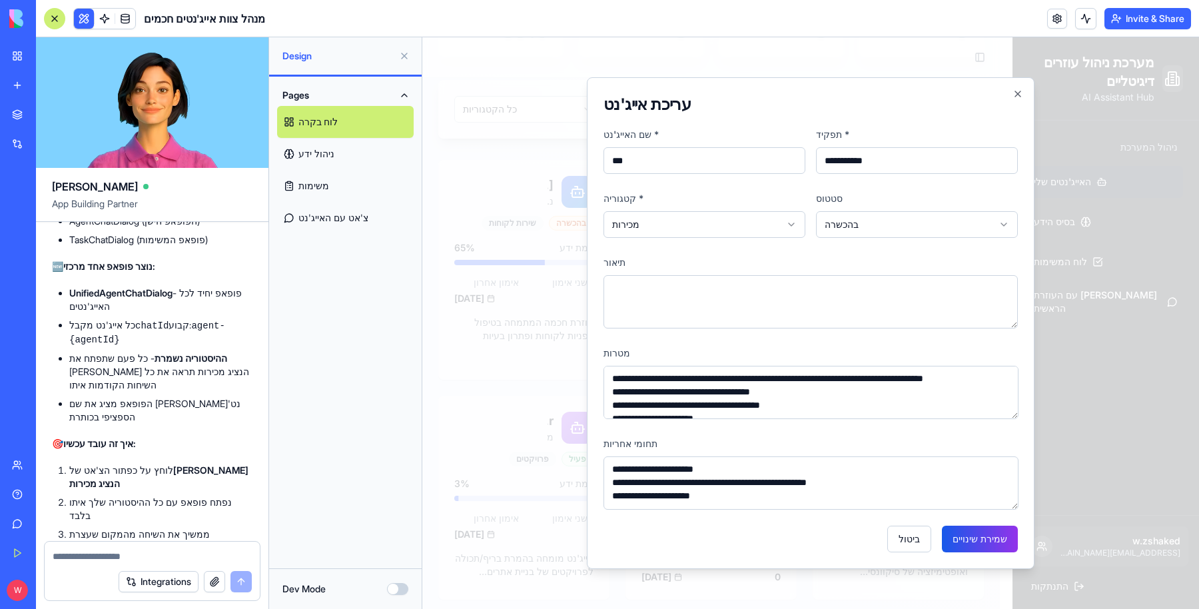
scroll to position [25, 0]
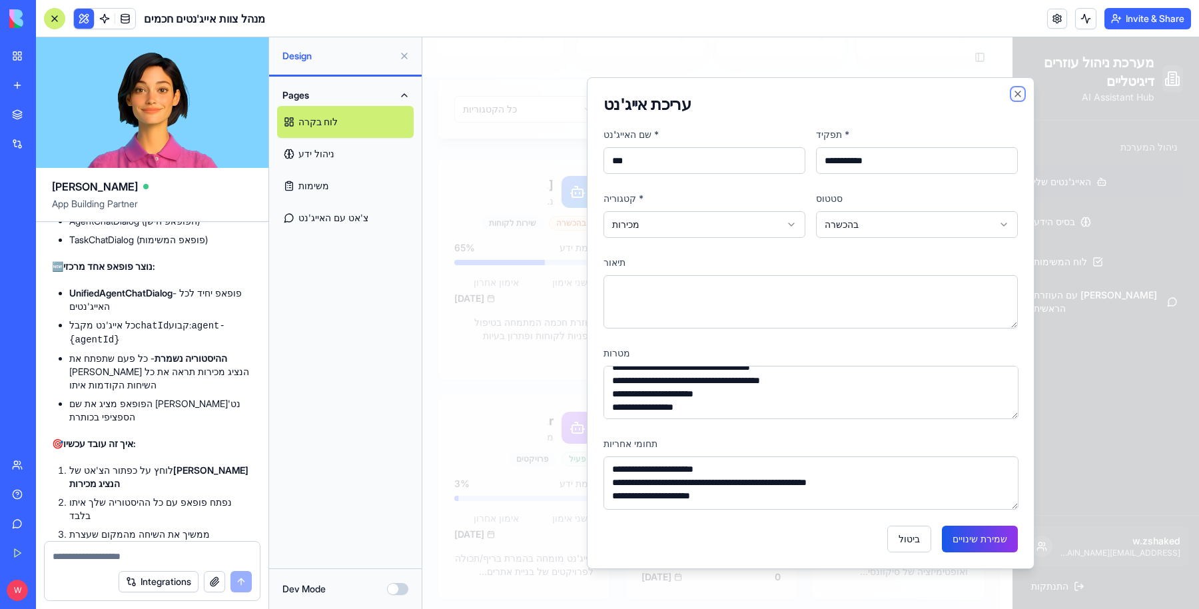
click at [1017, 99] on icon "button" at bounding box center [1018, 94] width 11 height 11
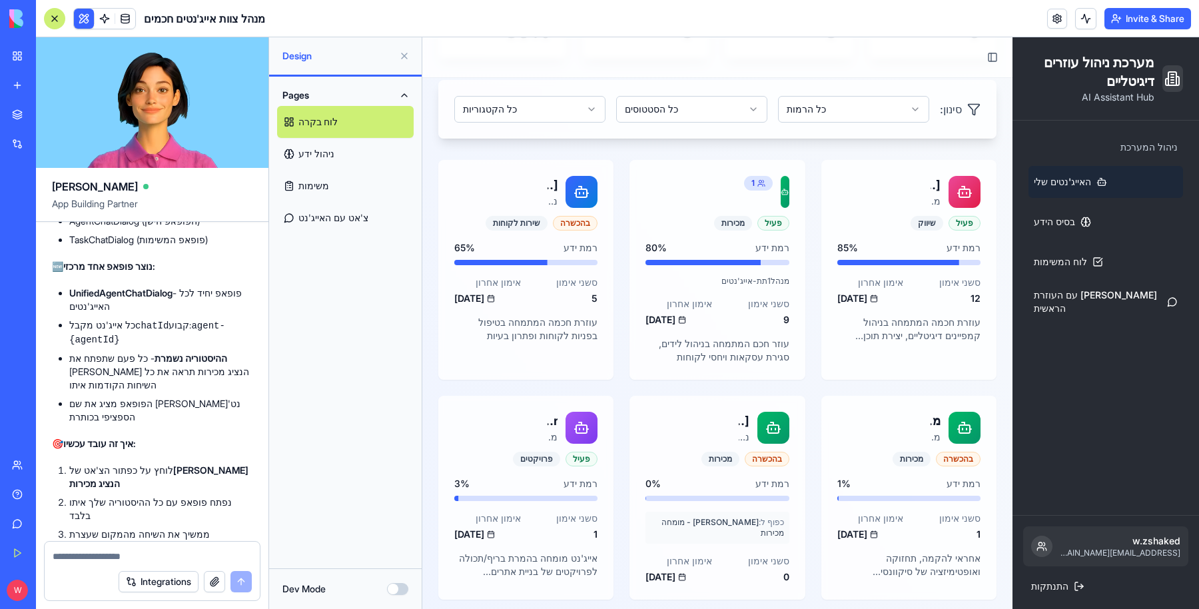
scroll to position [195, 0]
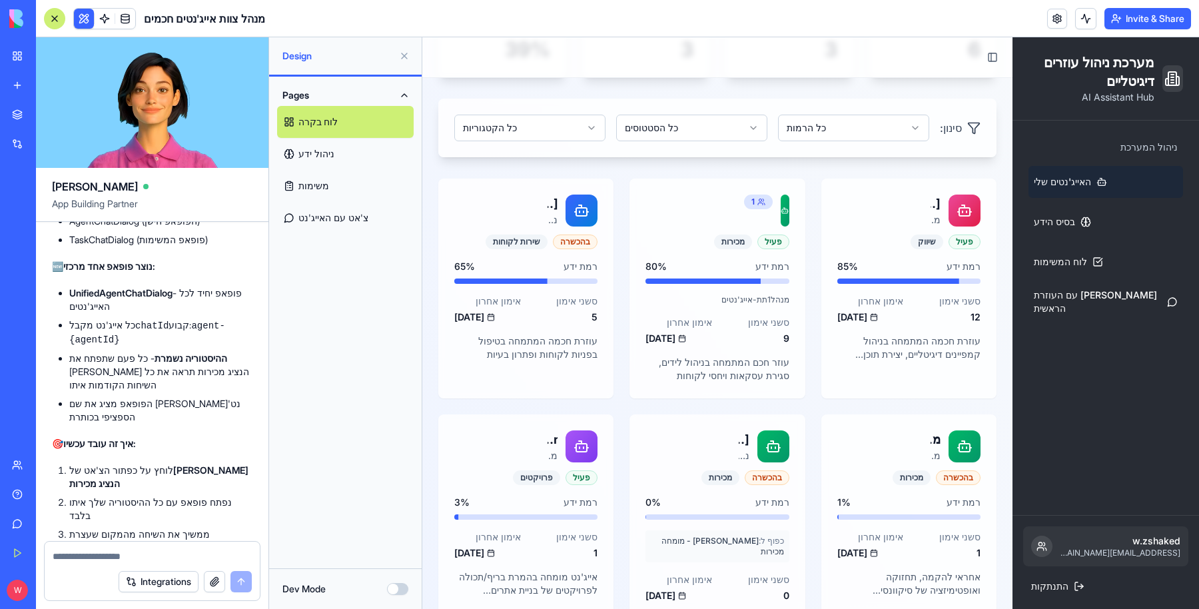
click at [154, 545] on div at bounding box center [152, 552] width 215 height 21
click at [113, 559] on textarea at bounding box center [153, 556] width 200 height 13
drag, startPoint x: 1007, startPoint y: 171, endPoint x: 1072, endPoint y: 190, distance: 67.4
click at [1072, 190] on div "ניהול המערכת האייג'נטים שלי בסיס הידע לוח המשימות צ'אט עם העוזרת הראשית" at bounding box center [1106, 318] width 187 height 394
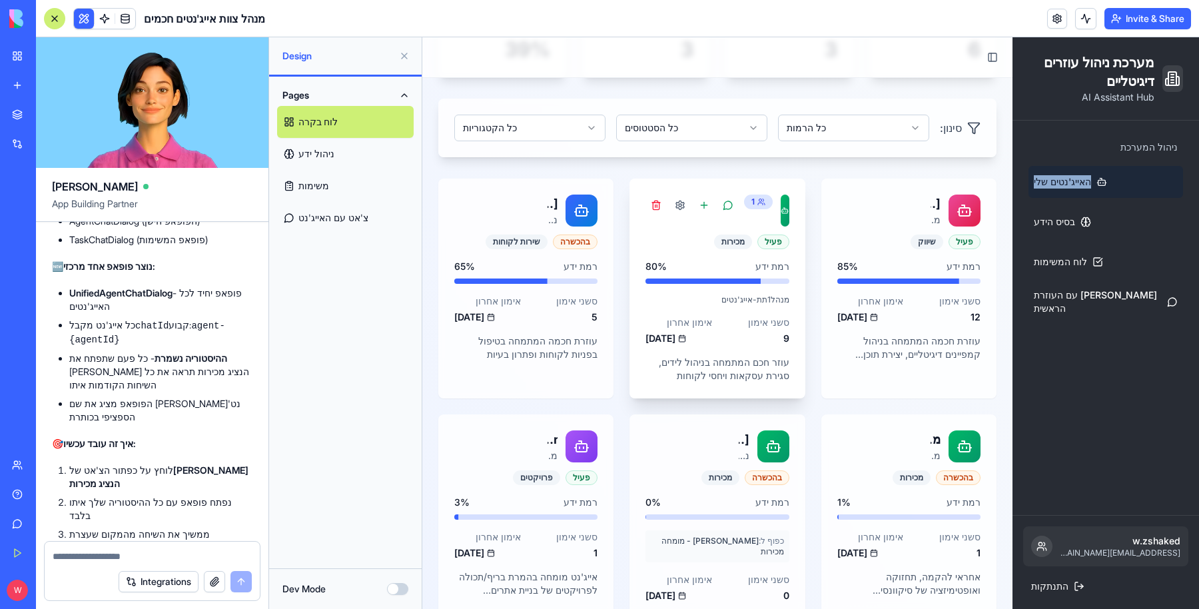
copy span "האייג'נטים שלי"
click at [121, 560] on textarea at bounding box center [153, 556] width 200 height 13
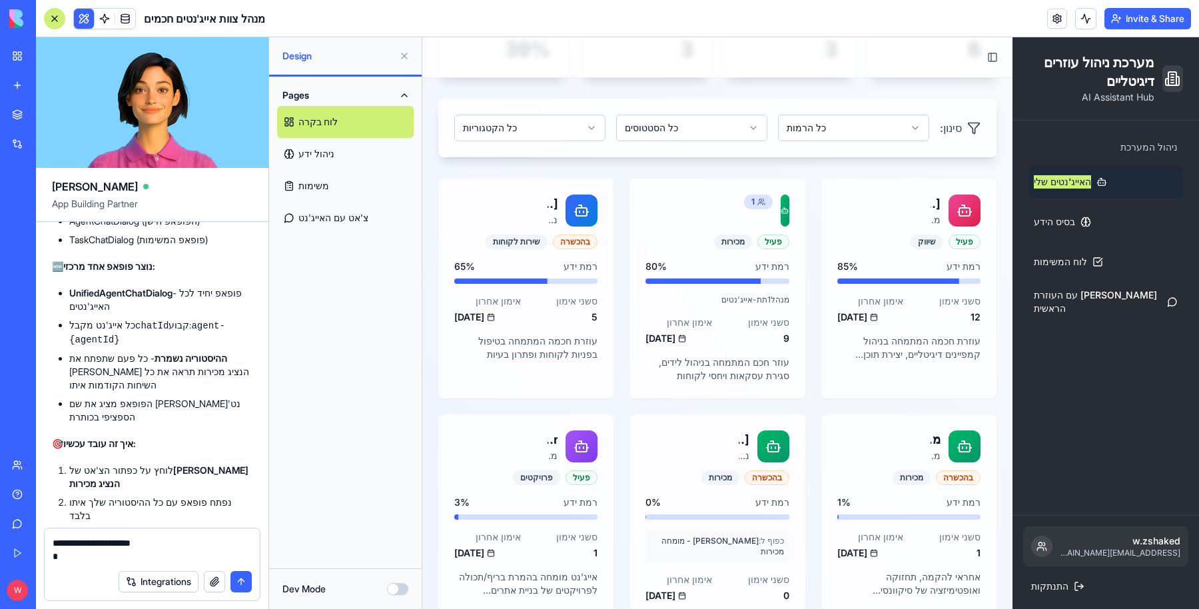
paste textarea "**********"
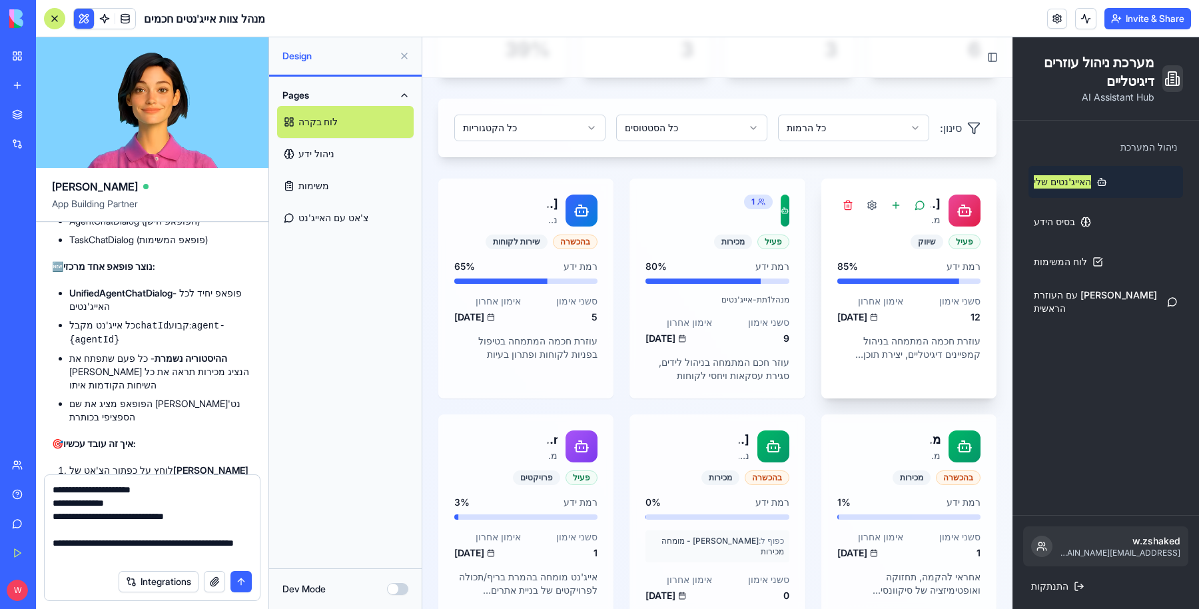
type textarea "**********"
click at [240, 582] on button "submit" at bounding box center [240, 581] width 21 height 21
click at [240, 582] on div "Integrations" at bounding box center [152, 581] width 215 height 37
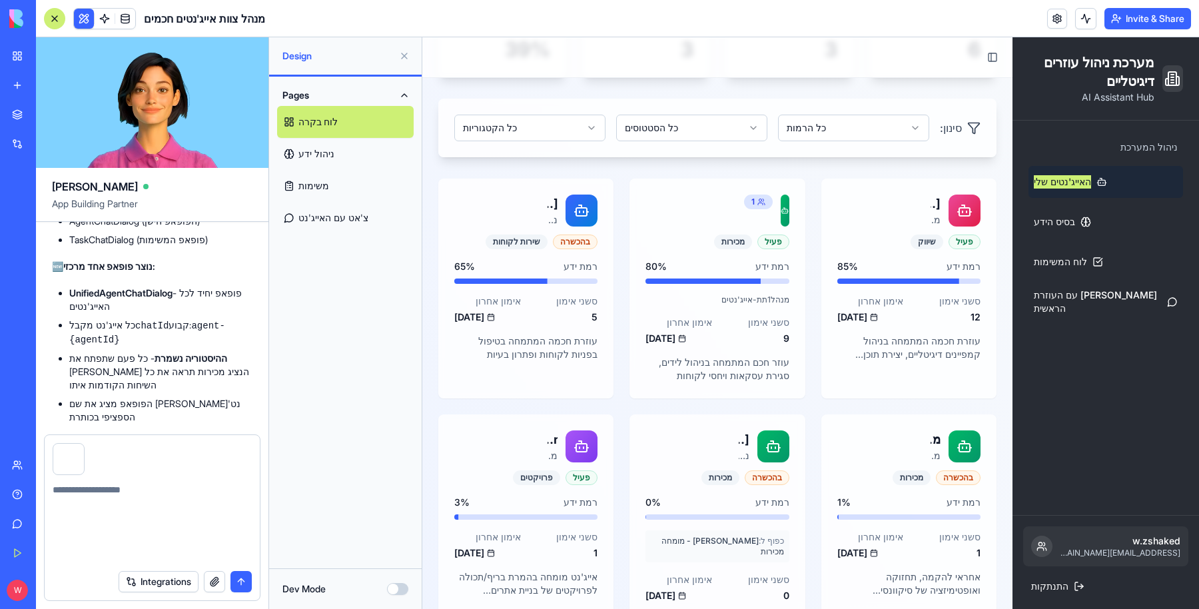
scroll to position [8870, 0]
